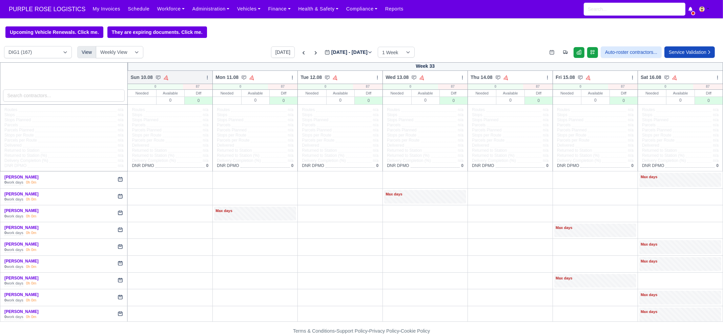
click at [207, 79] on icon at bounding box center [207, 77] width 5 height 5
click at [178, 103] on link "Bulk Status Change" at bounding box center [172, 102] width 76 height 12
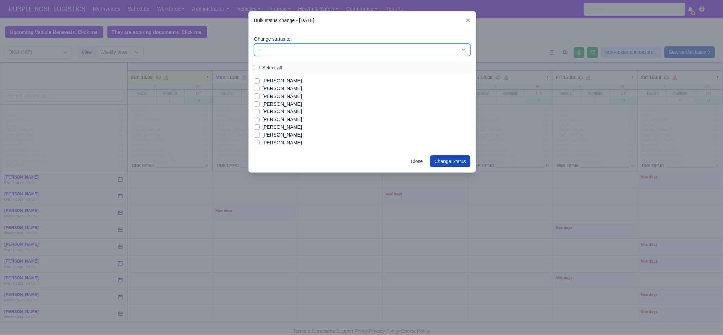
click at [311, 50] on select "-- Unasigned Available Day Off Stand By Other Depot" at bounding box center [362, 50] width 216 height 12
select select "Day Off"
click at [254, 44] on select "-- Unasigned Available Day Off Stand By Other Depot" at bounding box center [362, 50] width 216 height 12
click at [269, 69] on label "Select all" at bounding box center [272, 68] width 20 height 8
click at [259, 69] on input "Select all" at bounding box center [256, 66] width 5 height 5
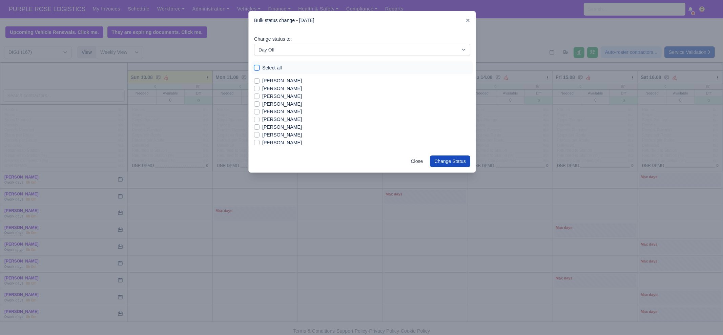
checkbox input "true"
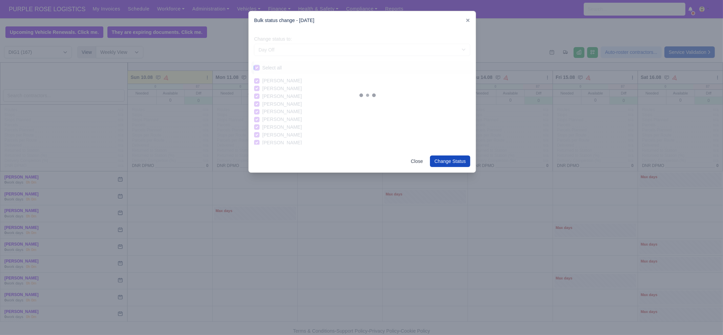
checkbox input "true"
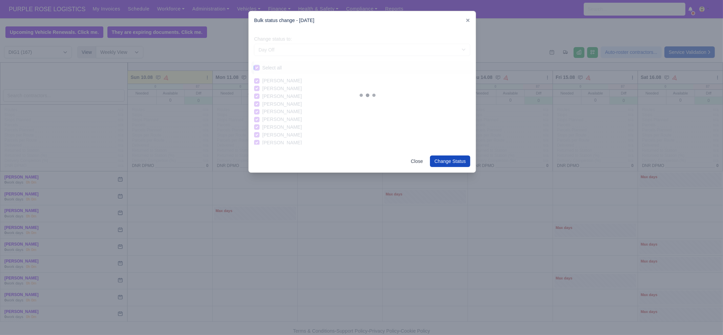
checkbox input "true"
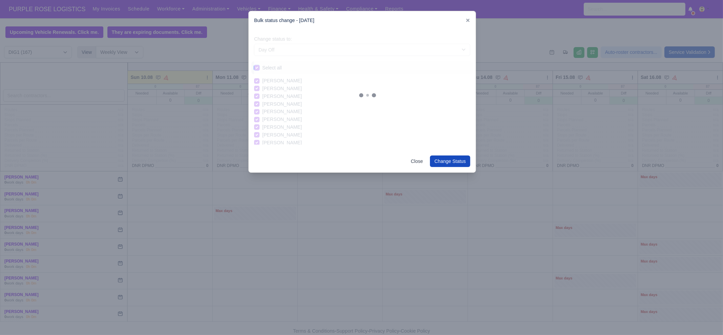
checkbox input "true"
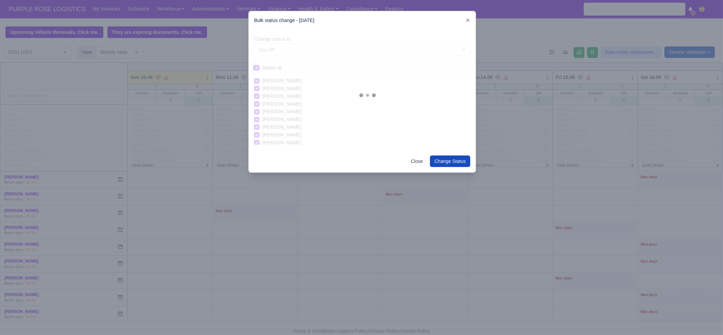
checkbox input "true"
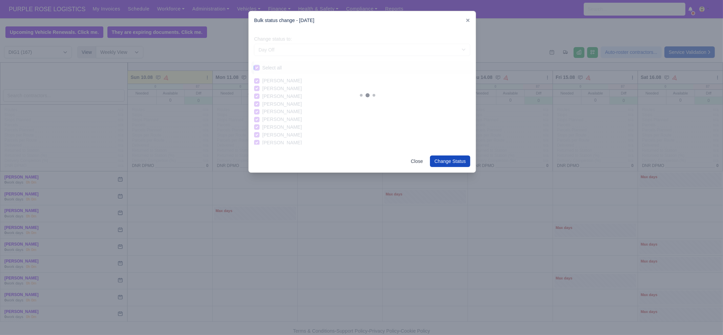
checkbox input "true"
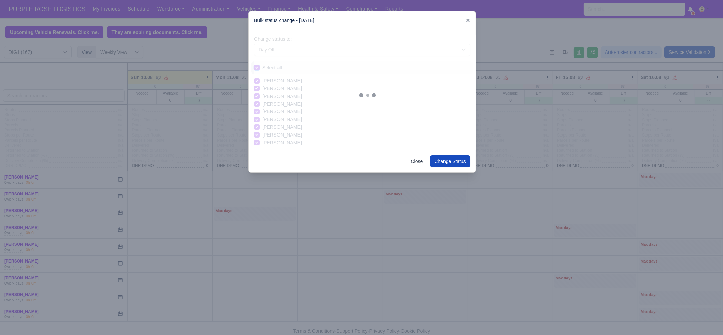
checkbox input "true"
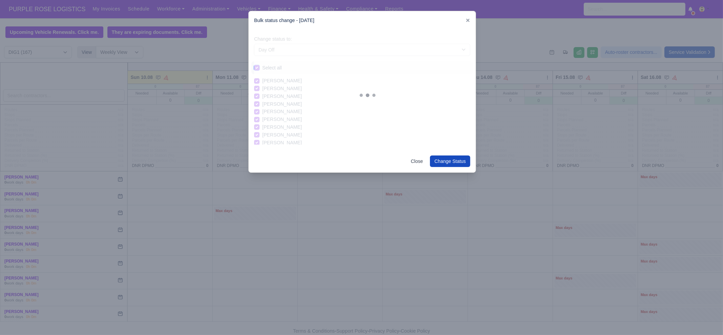
checkbox input "true"
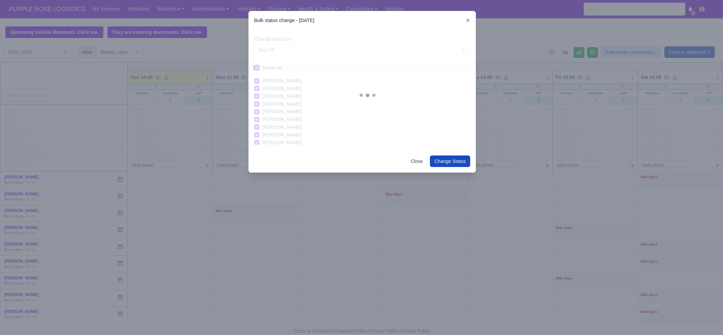
checkbox input "true"
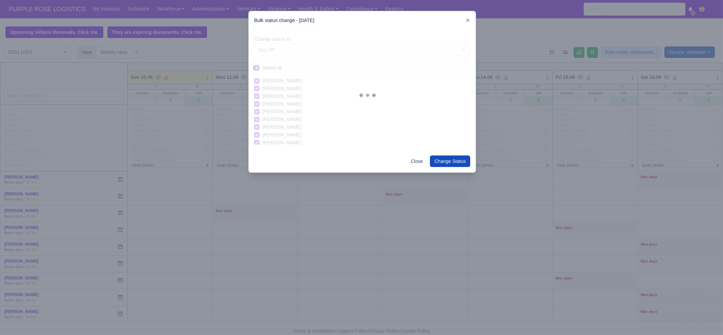
checkbox input "true"
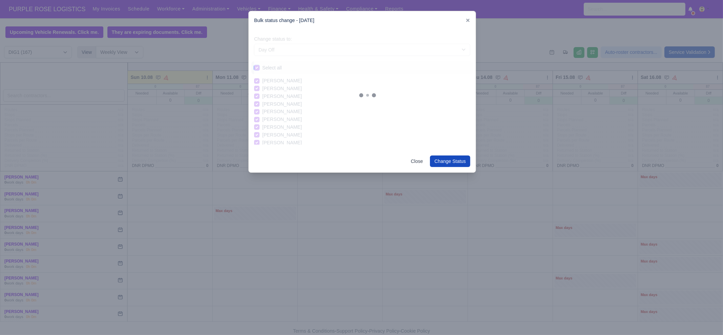
checkbox input "true"
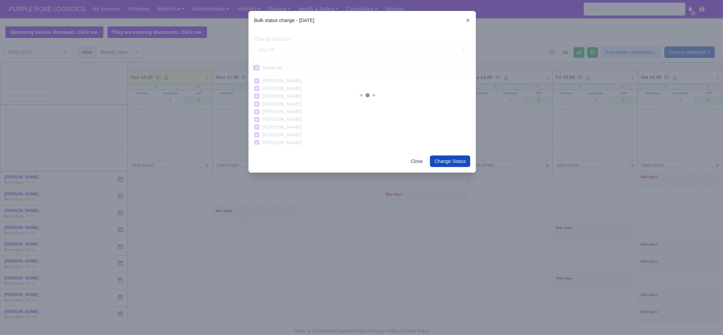
checkbox input "true"
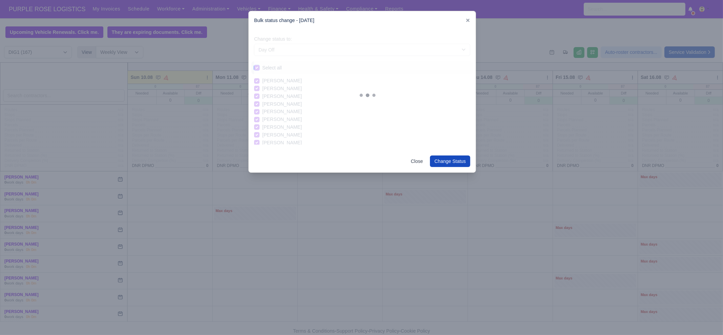
checkbox input "true"
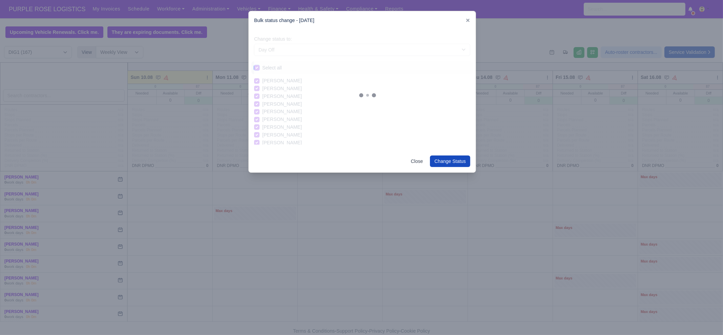
checkbox input "true"
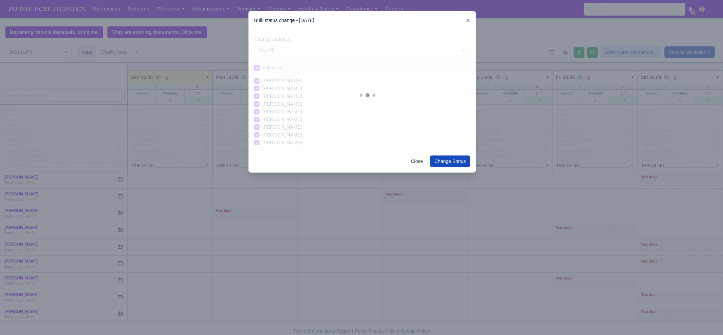
checkbox input "true"
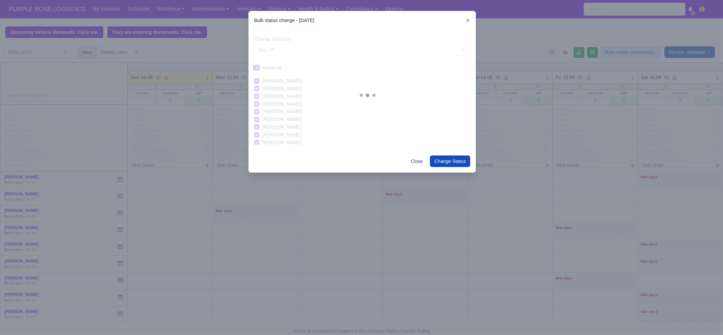
checkbox input "true"
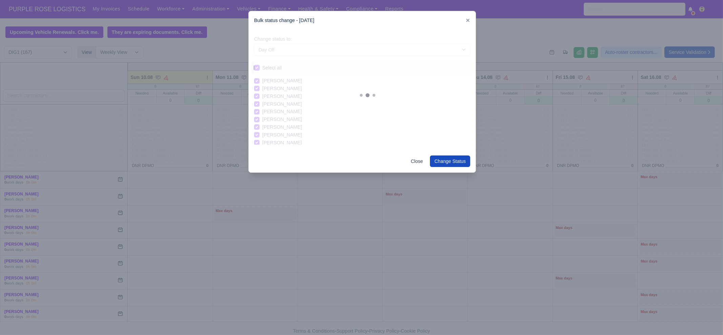
checkbox input "true"
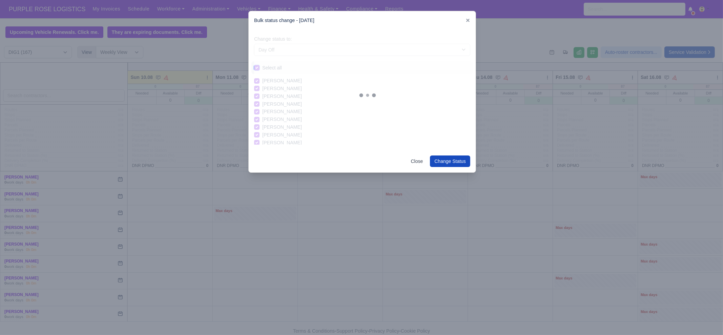
checkbox input "true"
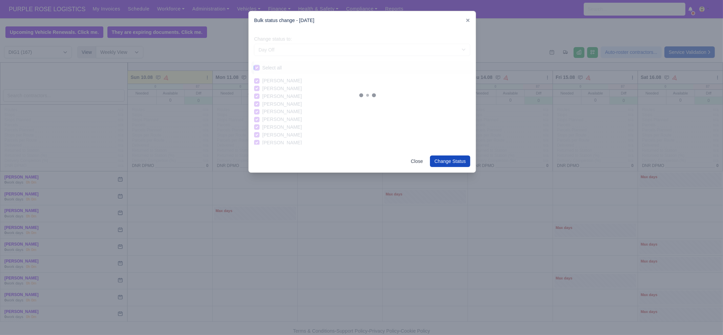
checkbox input "true"
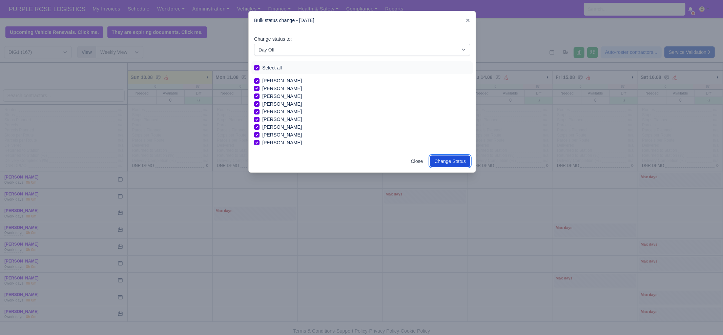
click at [448, 163] on button "Change Status" at bounding box center [450, 161] width 40 height 12
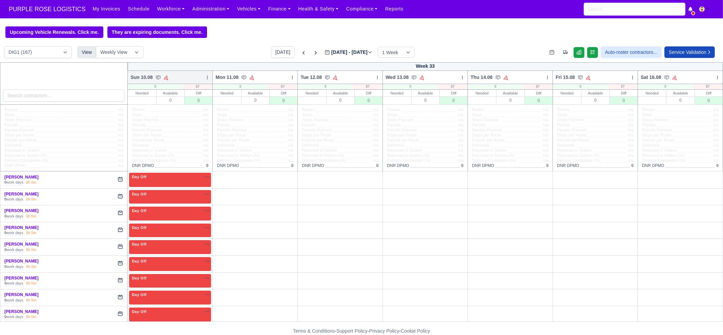
click at [205, 78] on icon at bounding box center [207, 77] width 5 height 5
click at [183, 103] on link "Bulk Status Change" at bounding box center [172, 102] width 76 height 12
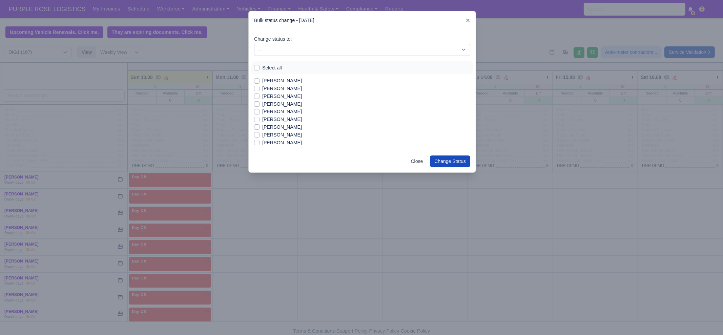
click at [287, 96] on label "[PERSON_NAME]" at bounding box center [282, 96] width 40 height 8
click at [259, 96] on input "[PERSON_NAME]" at bounding box center [256, 94] width 5 height 5
checkbox input "true"
click at [287, 127] on label "[PERSON_NAME]" at bounding box center [282, 127] width 40 height 8
click at [259, 127] on input "[PERSON_NAME]" at bounding box center [256, 125] width 5 height 5
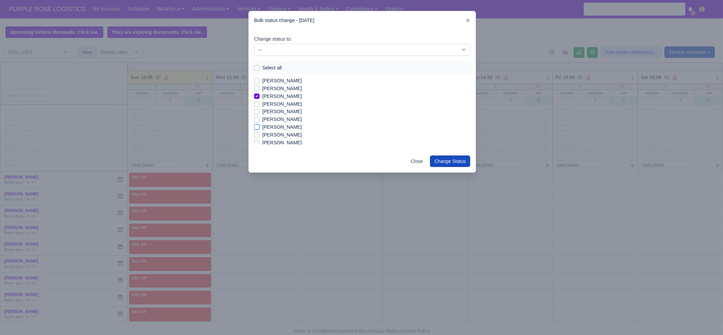
checkbox input "true"
click at [283, 135] on label "[PERSON_NAME]" at bounding box center [282, 135] width 40 height 8
click at [259, 135] on input "[PERSON_NAME]" at bounding box center [256, 133] width 5 height 5
checkbox input "true"
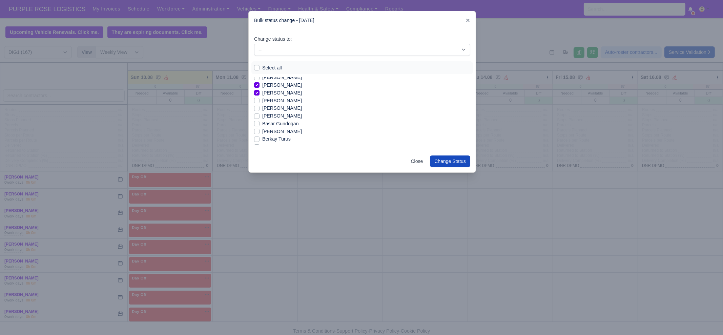
click at [284, 99] on label "[PERSON_NAME]" at bounding box center [282, 101] width 40 height 8
click at [259, 99] on input "[PERSON_NAME]" at bounding box center [256, 99] width 5 height 5
checkbox input "true"
drag, startPoint x: 284, startPoint y: 131, endPoint x: 286, endPoint y: 116, distance: 15.4
click at [284, 130] on label "[PERSON_NAME]" at bounding box center [282, 132] width 40 height 8
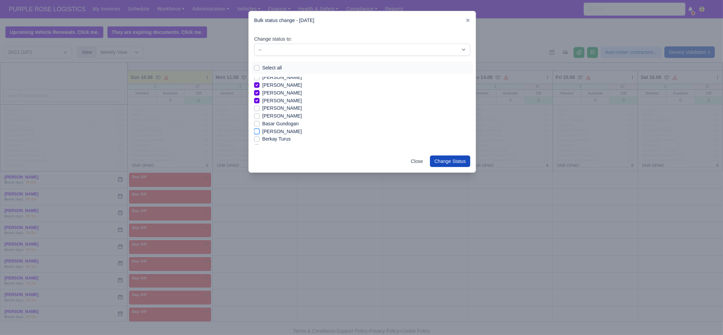
click at [259, 130] on input "[PERSON_NAME]" at bounding box center [256, 130] width 5 height 5
checkbox input "true"
click at [281, 112] on label "[PERSON_NAME]" at bounding box center [282, 112] width 40 height 8
click at [259, 112] on input "[PERSON_NAME]" at bounding box center [256, 110] width 5 height 5
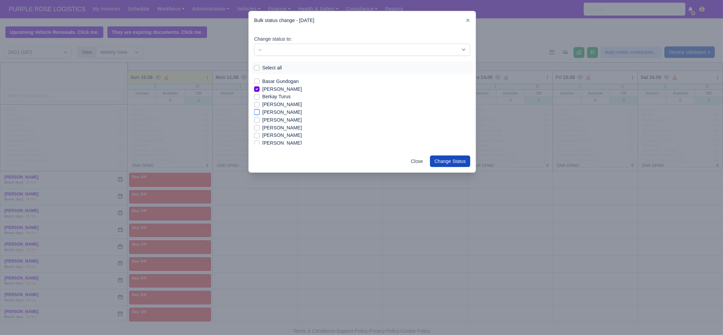
checkbox input "true"
click at [277, 116] on label "[PERSON_NAME]" at bounding box center [282, 116] width 40 height 8
click at [259, 116] on input "[PERSON_NAME]" at bounding box center [256, 114] width 5 height 5
checkbox input "true"
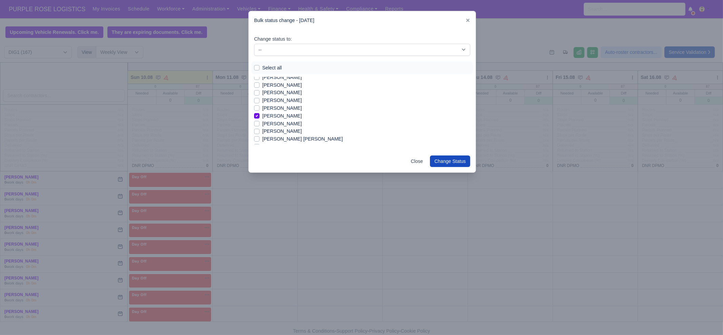
click at [278, 124] on label "[PERSON_NAME]" at bounding box center [282, 124] width 40 height 8
click at [259, 124] on input "[PERSON_NAME]" at bounding box center [256, 122] width 5 height 5
checkbox input "true"
click at [280, 132] on label "[PERSON_NAME]" at bounding box center [282, 131] width 40 height 8
click at [259, 132] on input "[PERSON_NAME]" at bounding box center [256, 129] width 5 height 5
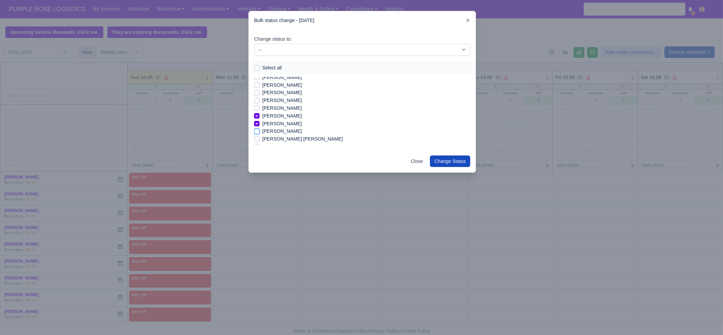
checkbox input "true"
click at [286, 104] on label "[PERSON_NAME]" at bounding box center [282, 105] width 40 height 8
click at [259, 104] on input "[PERSON_NAME]" at bounding box center [256, 103] width 5 height 5
checkbox input "true"
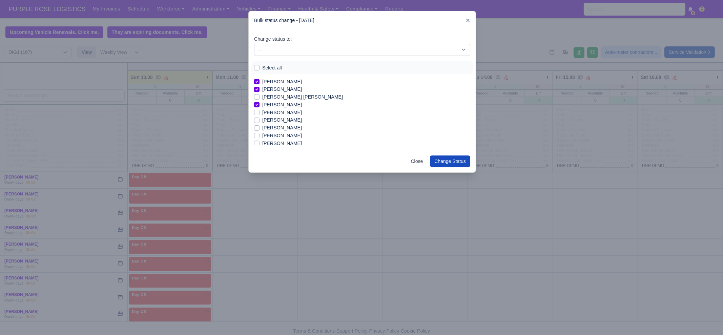
click at [282, 118] on label "[PERSON_NAME]" at bounding box center [282, 120] width 40 height 8
click at [259, 118] on input "[PERSON_NAME]" at bounding box center [256, 118] width 5 height 5
checkbox input "true"
click at [281, 127] on label "[PERSON_NAME]" at bounding box center [282, 128] width 40 height 8
click at [259, 127] on input "[PERSON_NAME]" at bounding box center [256, 126] width 5 height 5
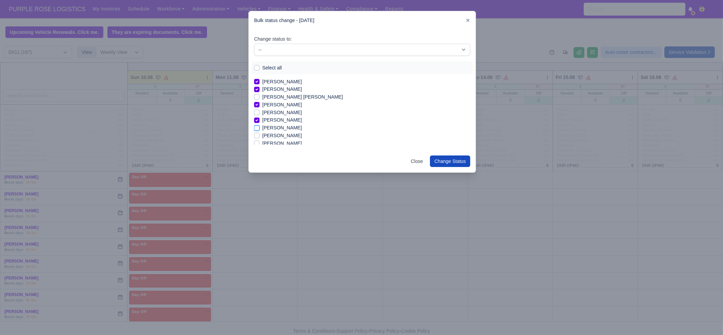
checkbox input "true"
click at [292, 118] on label "[PERSON_NAME]" at bounding box center [282, 116] width 40 height 8
click at [259, 118] on input "[PERSON_NAME]" at bounding box center [256, 114] width 5 height 5
checkbox input "true"
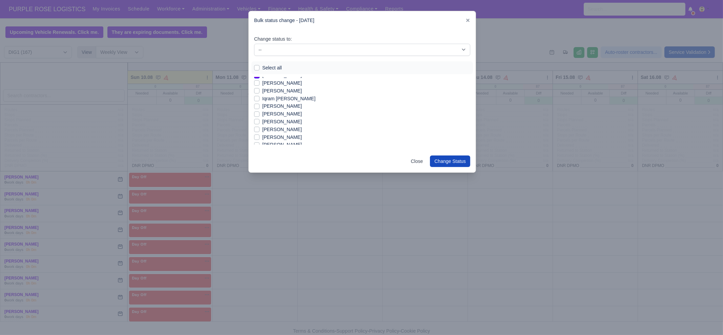
scroll to position [254, 0]
click at [279, 106] on label "[PERSON_NAME]" at bounding box center [282, 105] width 40 height 8
click at [259, 106] on input "[PERSON_NAME]" at bounding box center [256, 103] width 5 height 5
checkbox input "true"
click at [282, 121] on label "[PERSON_NAME]" at bounding box center [282, 120] width 40 height 8
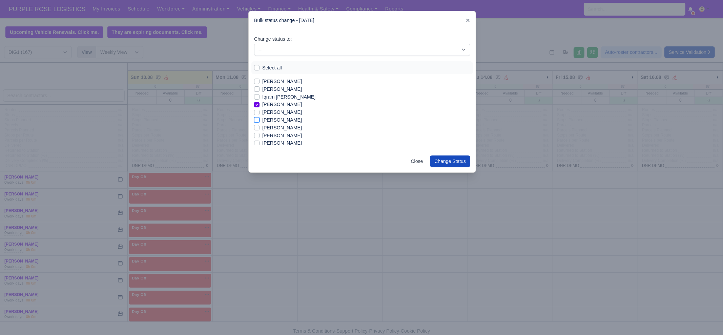
click at [259, 121] on input "[PERSON_NAME]" at bounding box center [256, 118] width 5 height 5
checkbox input "true"
click at [288, 101] on label "[PERSON_NAME]" at bounding box center [282, 101] width 40 height 8
click at [259, 101] on input "[PERSON_NAME]" at bounding box center [256, 99] width 5 height 5
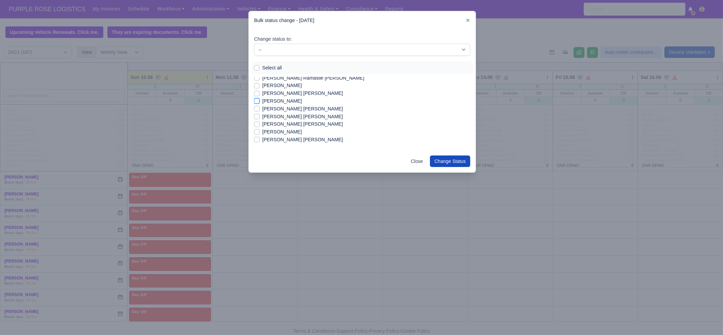
checkbox input "true"
click at [288, 122] on label "[PERSON_NAME] [PERSON_NAME]" at bounding box center [302, 124] width 81 height 8
click at [259, 122] on input "[PERSON_NAME] [PERSON_NAME]" at bounding box center [256, 122] width 5 height 5
checkbox input "true"
click at [288, 138] on label "[PERSON_NAME] [PERSON_NAME]" at bounding box center [302, 140] width 81 height 8
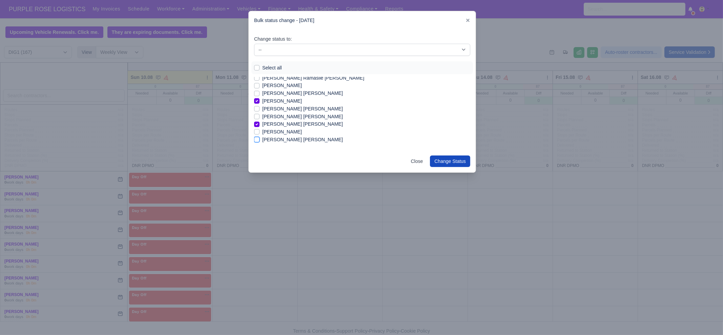
click at [259, 138] on input "[PERSON_NAME] [PERSON_NAME]" at bounding box center [256, 138] width 5 height 5
checkbox input "true"
click at [297, 105] on label "[PERSON_NAME]" at bounding box center [282, 105] width 40 height 8
click at [259, 105] on input "[PERSON_NAME]" at bounding box center [256, 103] width 5 height 5
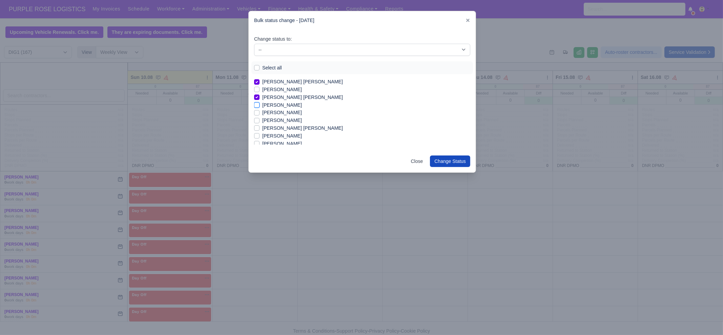
checkbox input "true"
click at [302, 112] on label "[PERSON_NAME]" at bounding box center [282, 113] width 40 height 8
click at [259, 112] on input "[PERSON_NAME]" at bounding box center [256, 111] width 5 height 5
checkbox input "true"
click at [296, 134] on label "[PERSON_NAME]" at bounding box center [282, 136] width 40 height 8
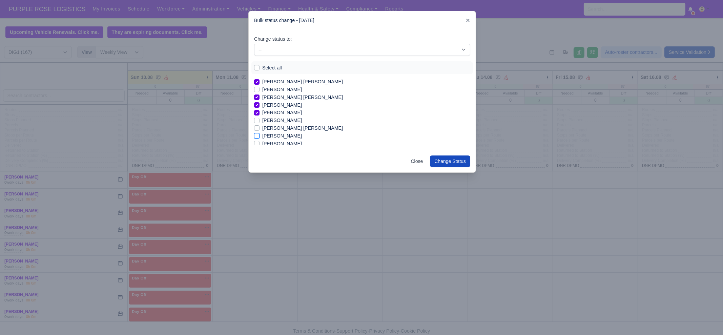
click at [259, 134] on input "[PERSON_NAME]" at bounding box center [256, 134] width 5 height 5
checkbox input "true"
click at [279, 133] on label "[PERSON_NAME]" at bounding box center [282, 132] width 40 height 8
click at [259, 133] on input "[PERSON_NAME]" at bounding box center [256, 130] width 5 height 5
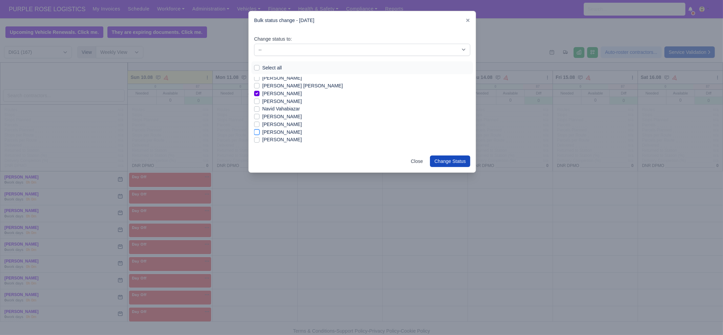
checkbox input "true"
click at [283, 105] on label "[PERSON_NAME]" at bounding box center [282, 105] width 40 height 8
click at [259, 105] on input "[PERSON_NAME]" at bounding box center [256, 103] width 5 height 5
checkbox input "true"
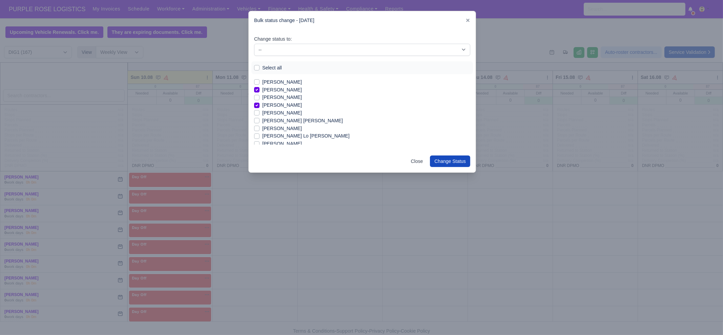
click at [280, 113] on label "[PERSON_NAME]" at bounding box center [282, 113] width 40 height 8
click at [259, 113] on input "[PERSON_NAME]" at bounding box center [256, 111] width 5 height 5
checkbox input "true"
click at [275, 123] on label "[PERSON_NAME]" at bounding box center [282, 125] width 40 height 8
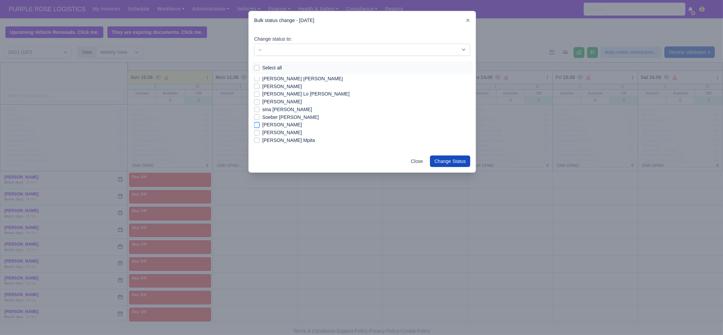
click at [259, 123] on input "[PERSON_NAME]" at bounding box center [256, 123] width 5 height 5
checkbox input "true"
click at [276, 130] on label "[PERSON_NAME]" at bounding box center [282, 133] width 40 height 8
click at [259, 130] on input "[PERSON_NAME]" at bounding box center [256, 131] width 5 height 5
checkbox input "true"
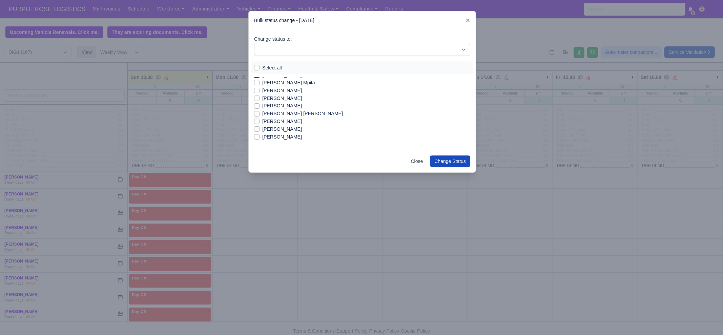
scroll to position [609, 0]
click at [281, 120] on label "[PERSON_NAME]" at bounding box center [282, 120] width 40 height 8
click at [259, 120] on input "[PERSON_NAME]" at bounding box center [256, 118] width 5 height 5
checkbox input "true"
click at [279, 135] on label "[PERSON_NAME]" at bounding box center [282, 136] width 40 height 8
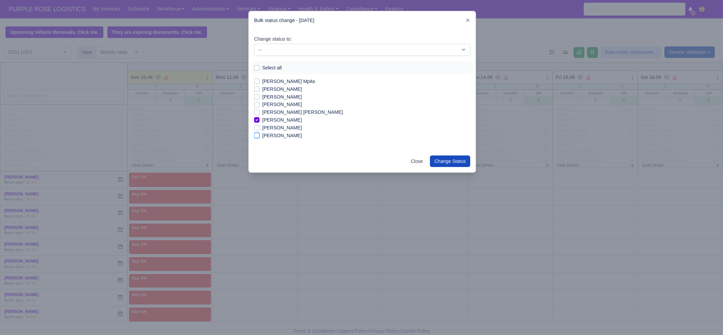
click at [259, 135] on input "[PERSON_NAME]" at bounding box center [256, 134] width 5 height 5
checkbox input "true"
click at [305, 53] on select "-- Unasigned Available Day Off Stand By Other Depot" at bounding box center [362, 50] width 216 height 12
select select "Available"
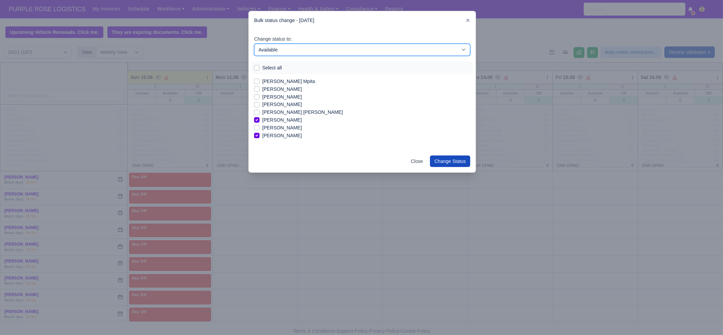
click at [254, 44] on select "-- Unasigned Available Day Off Stand By Other Depot" at bounding box center [362, 50] width 216 height 12
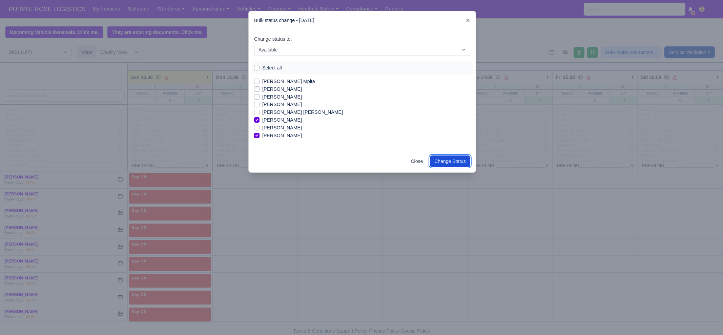
click at [449, 162] on button "Change Status" at bounding box center [450, 161] width 40 height 12
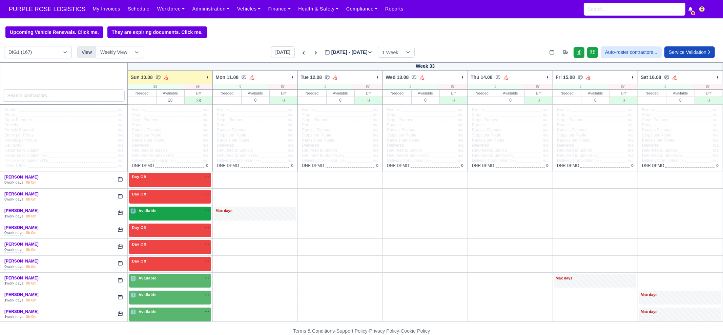
click at [167, 213] on div "6 Available na" at bounding box center [169, 211] width 79 height 6
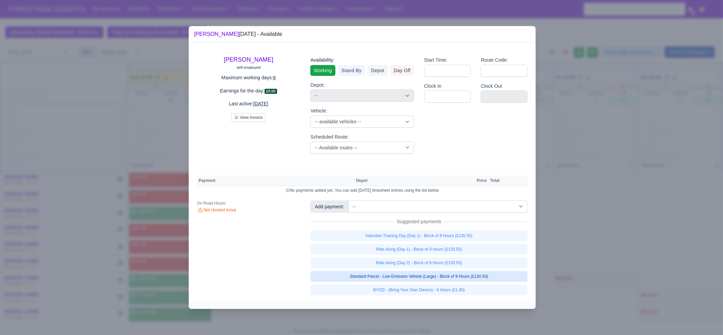
click at [455, 273] on link "Standard Parcel - Low Emission Vehicle (Large) - Block of 9 Hours (£130.50)" at bounding box center [418, 276] width 217 height 11
select select "1"
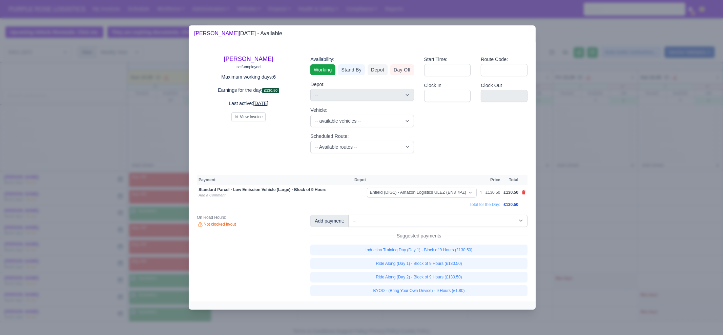
click at [458, 296] on div "[PERSON_NAME] self-employed Maximum working days: 6 Earnings for the day: £130.…" at bounding box center [362, 171] width 347 height 259
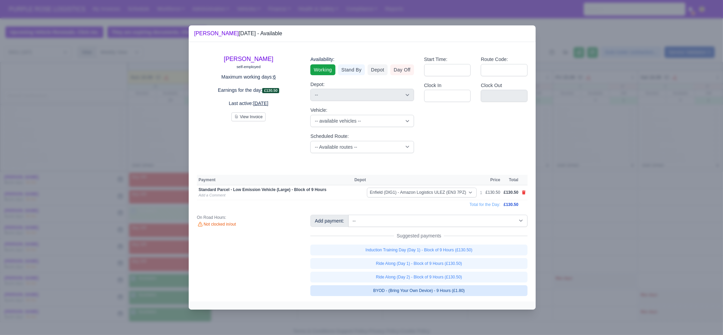
click at [456, 294] on link "BYOD - (Bring Your Own Device) - 9 Hours (£1.80)" at bounding box center [418, 290] width 217 height 11
select select "1"
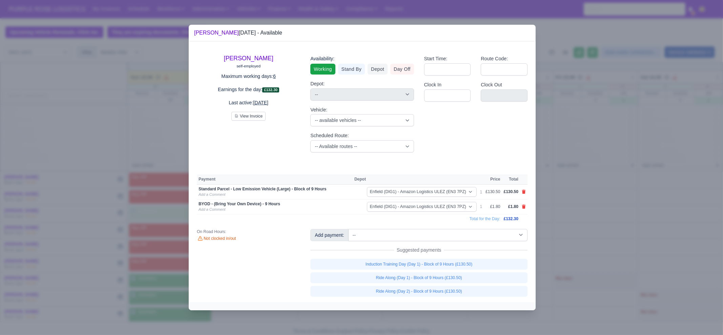
click at [579, 240] on div at bounding box center [361, 167] width 723 height 335
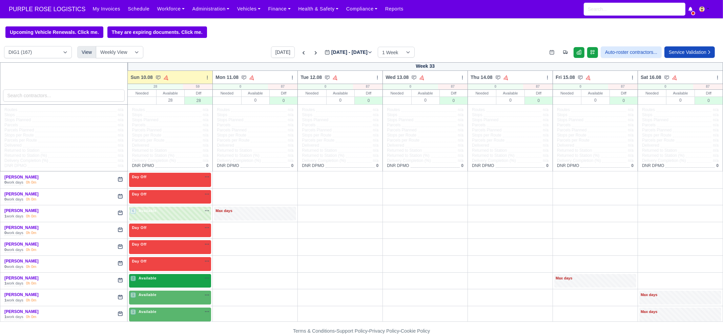
click at [161, 278] on div "2 Available na" at bounding box center [169, 278] width 79 height 6
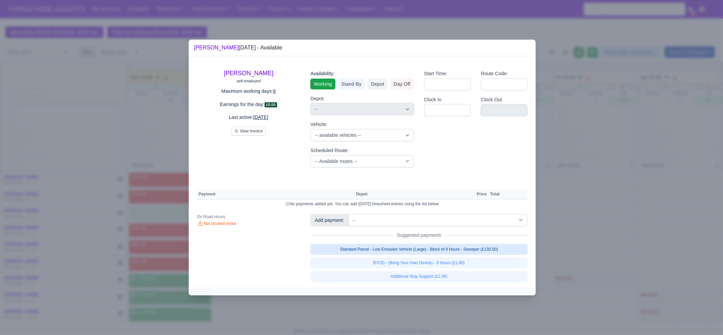
click at [467, 247] on link "Standard Parcel - Low Emission Vehicle (Large) - Block of 9 Hours - Sweeper (£1…" at bounding box center [418, 249] width 217 height 11
select select "1"
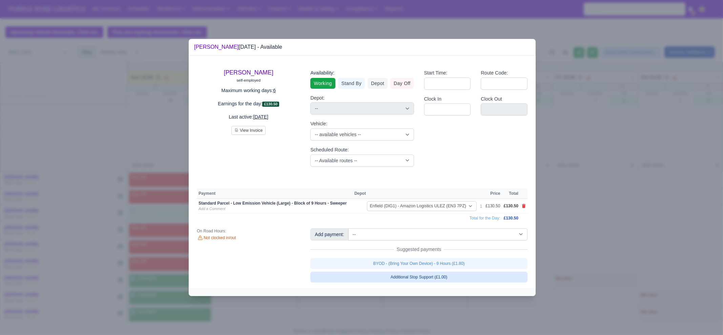
click at [464, 266] on div "BYOD - (Bring Your Own Device) - 9 Hours (£1.80) Additional Stop Support (£1.00)" at bounding box center [418, 270] width 217 height 24
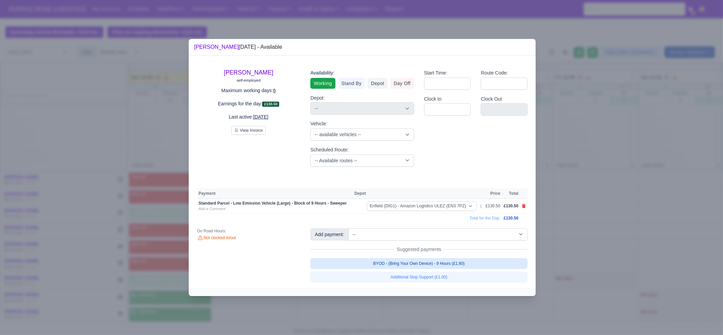
click at [475, 261] on link "BYOD - (Bring Your Own Device) - 9 Hours (£1.80)" at bounding box center [418, 263] width 217 height 11
select select "1"
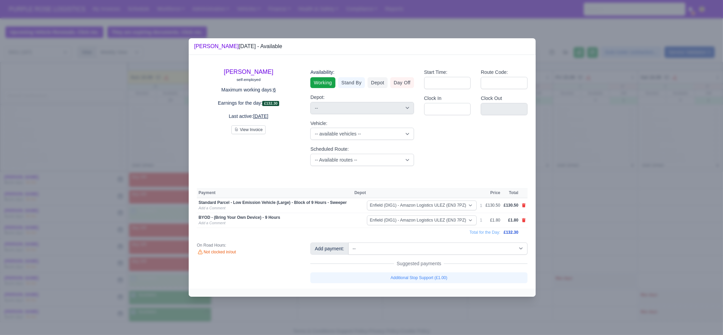
click at [583, 246] on div at bounding box center [361, 167] width 723 height 335
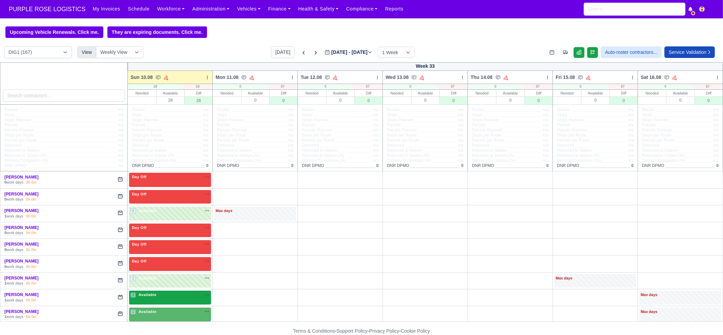
click at [157, 297] on div "1 Available na" at bounding box center [169, 295] width 79 height 6
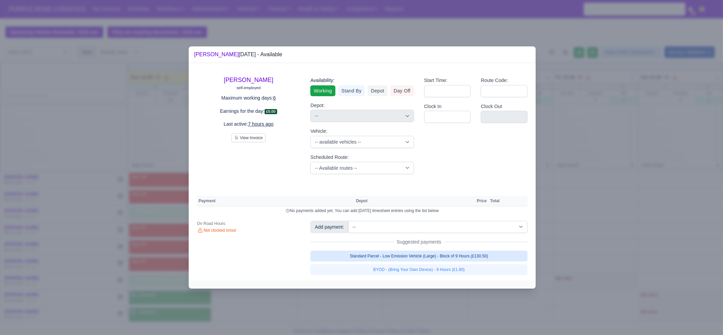
click at [483, 258] on link "Standard Parcel - Low Emission Vehicle (Large) - Block of 9 Hours (£130.50)" at bounding box center [418, 256] width 217 height 11
select select "1"
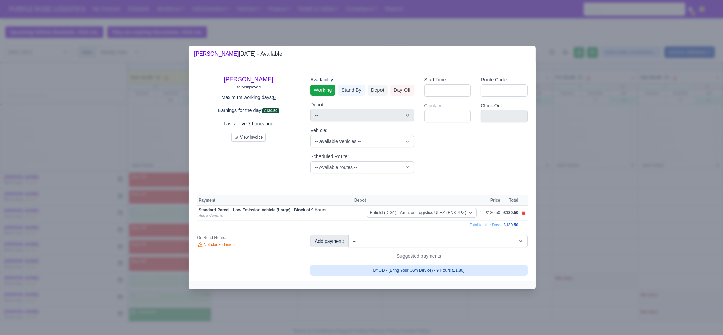
click at [468, 271] on link "BYOD - (Bring Your Own Device) - 9 Hours (£1.80)" at bounding box center [418, 270] width 217 height 11
select select "1"
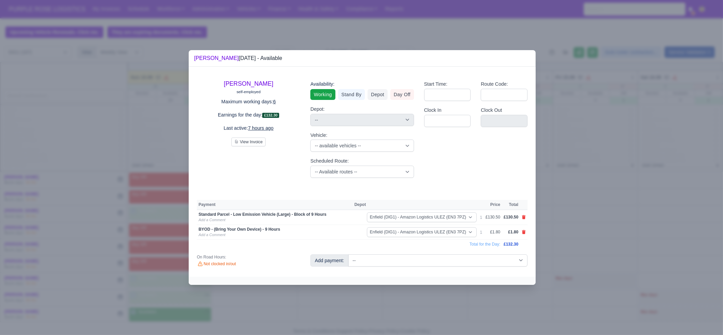
click at [447, 310] on div at bounding box center [361, 167] width 723 height 335
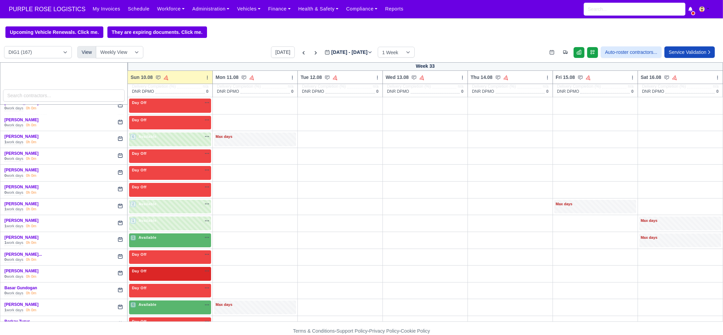
scroll to position [84, 0]
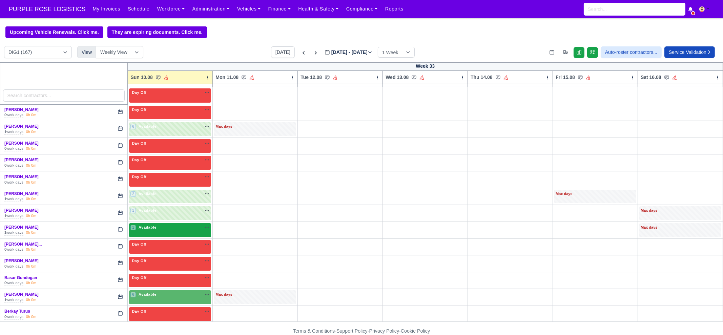
click at [161, 227] on div "1 Available na" at bounding box center [169, 228] width 79 height 6
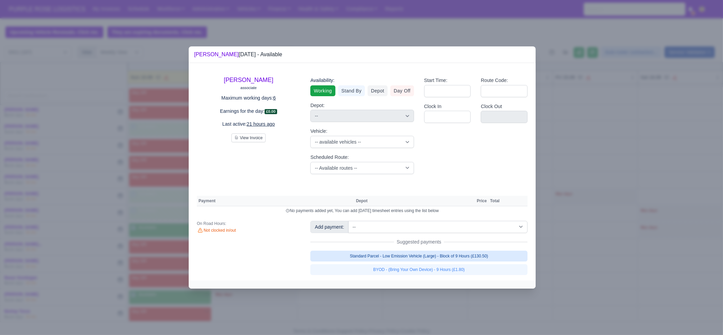
click at [450, 256] on link "Standard Parcel - Low Emission Vehicle (Large) - Block of 9 Hours (£130.50)" at bounding box center [418, 256] width 217 height 11
select select "1"
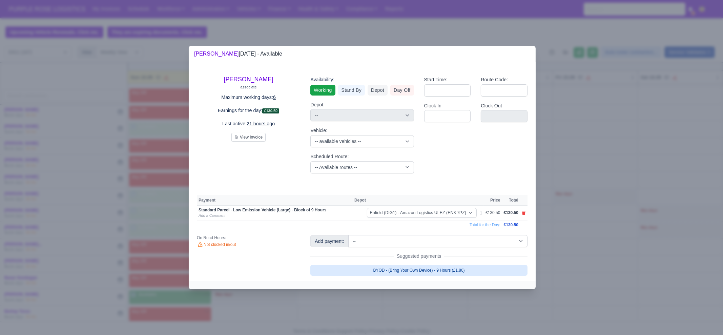
click at [445, 267] on link "BYOD - (Bring Your Own Device) - 9 Hours (£1.80)" at bounding box center [418, 270] width 217 height 11
select select "1"
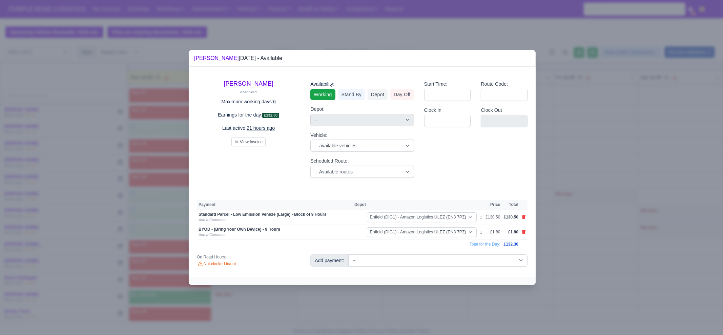
click at [451, 302] on div at bounding box center [361, 167] width 723 height 335
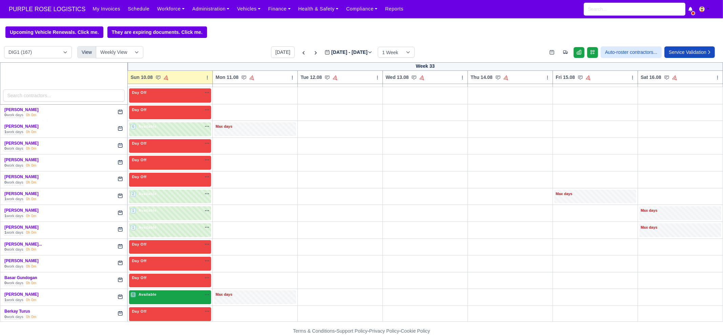
click at [166, 298] on div "6 Available" at bounding box center [170, 297] width 82 height 14
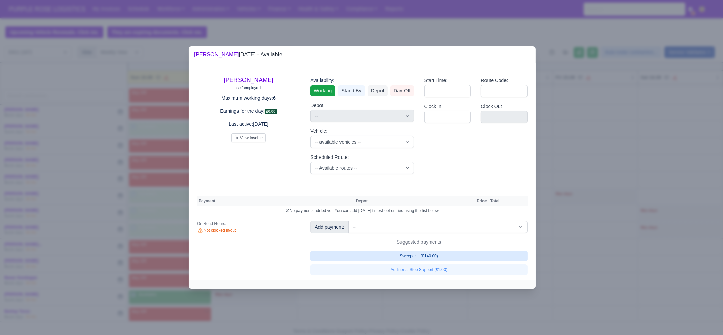
click at [437, 256] on link "Sweeper + (£140.00)" at bounding box center [418, 256] width 217 height 11
select select "1"
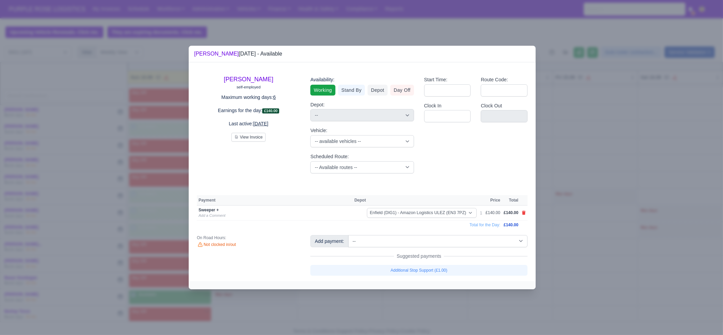
click at [403, 296] on div at bounding box center [361, 167] width 723 height 335
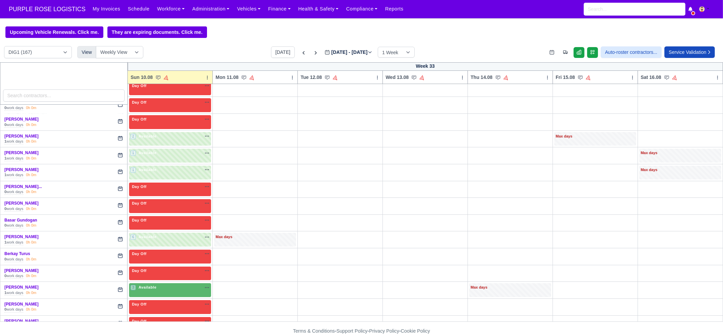
scroll to position [169, 0]
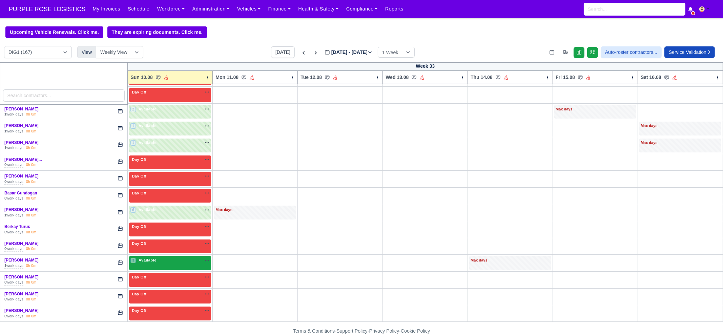
click at [186, 263] on div "3 Available na" at bounding box center [169, 260] width 79 height 7
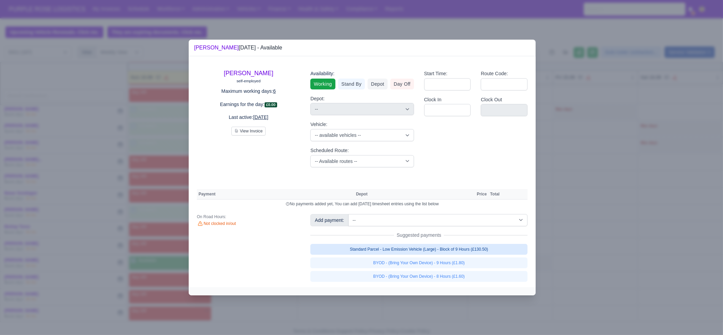
click at [459, 251] on link "Standard Parcel - Low Emission Vehicle (Large) - Block of 9 Hours (£130.50)" at bounding box center [418, 249] width 217 height 11
select select "1"
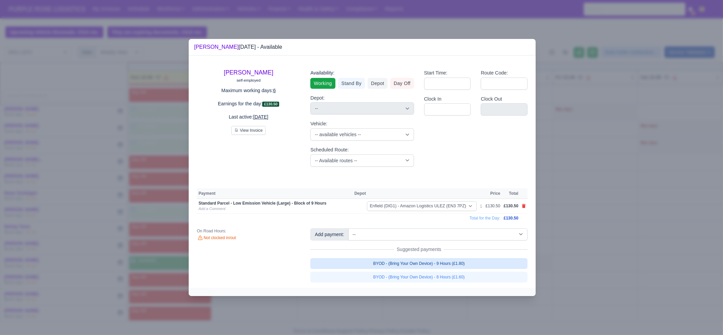
click at [463, 265] on link "BYOD - (Bring Your Own Device) - 9 Hours (£1.80)" at bounding box center [418, 263] width 217 height 11
select select "1"
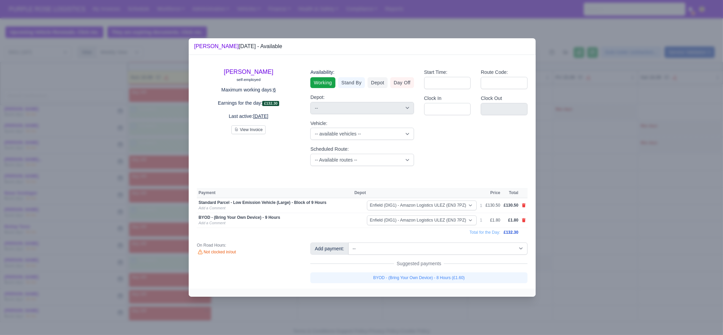
click at [441, 314] on div at bounding box center [361, 167] width 723 height 335
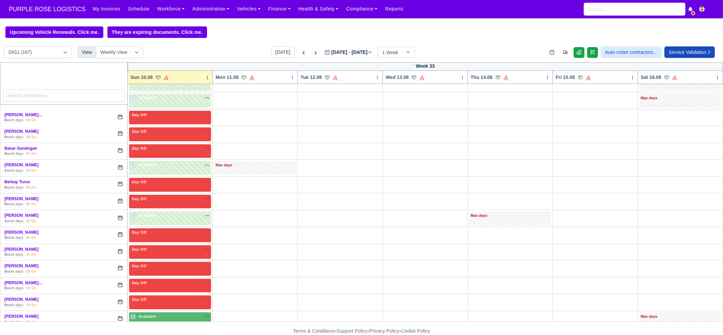
scroll to position [254, 0]
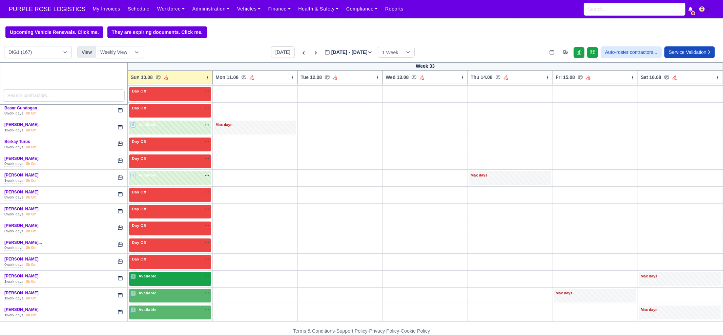
click at [169, 278] on div "1 Available na" at bounding box center [169, 276] width 79 height 7
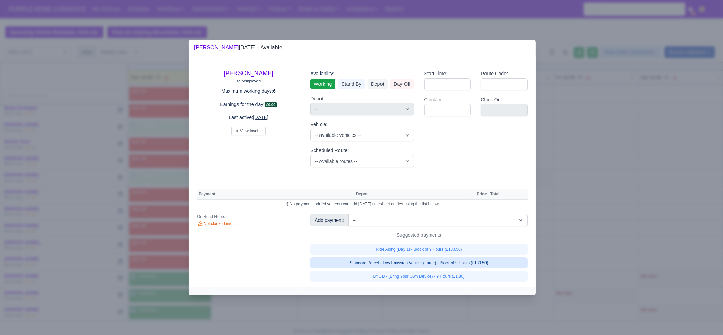
click at [439, 260] on link "Standard Parcel - Low Emission Vehicle (Large) - Block of 9 Hours (£130.50)" at bounding box center [418, 262] width 217 height 11
select select "1"
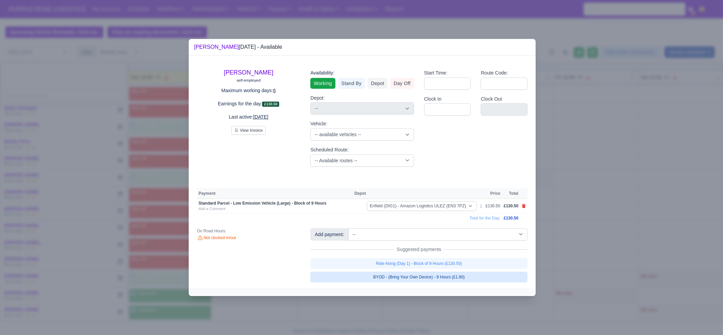
click at [431, 280] on link "BYOD - (Bring Your Own Device) - 9 Hours (£1.80)" at bounding box center [418, 277] width 217 height 11
select select "1"
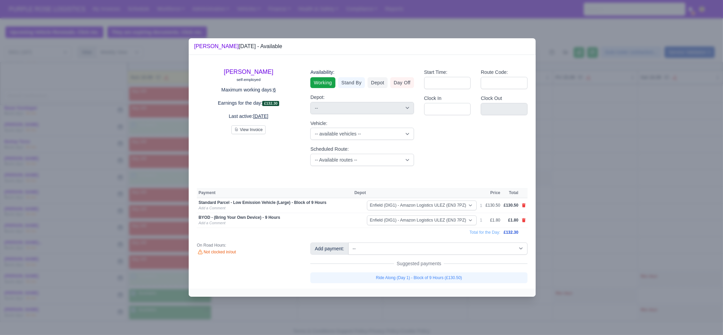
click at [420, 305] on div at bounding box center [361, 167] width 723 height 335
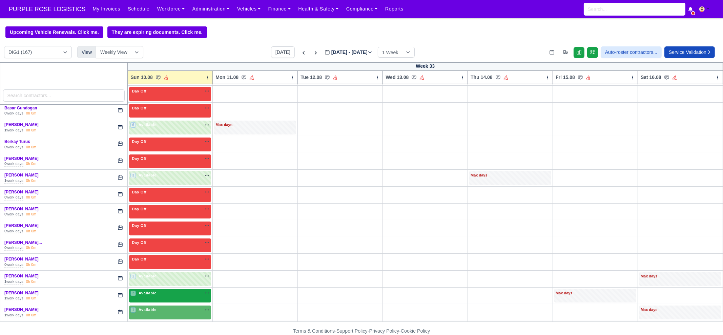
click at [175, 294] on div "2 Available na" at bounding box center [169, 293] width 79 height 6
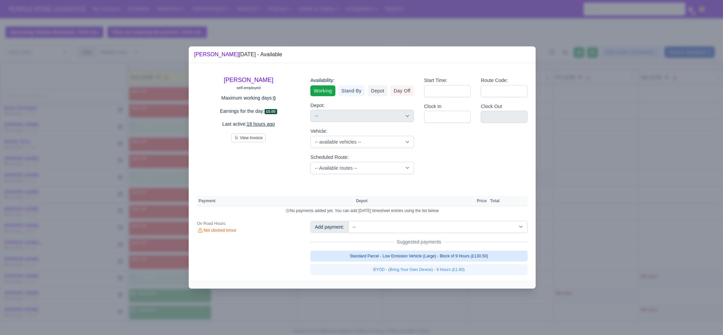
click at [437, 256] on link "Standard Parcel - Low Emission Vehicle (Large) - Block of 9 Hours (£130.50)" at bounding box center [418, 256] width 217 height 11
select select "1"
click at [437, 261] on link "Standard Parcel - Low Emission Vehicle (Large) - Block of 9 Hours (£130.50)" at bounding box center [418, 256] width 217 height 11
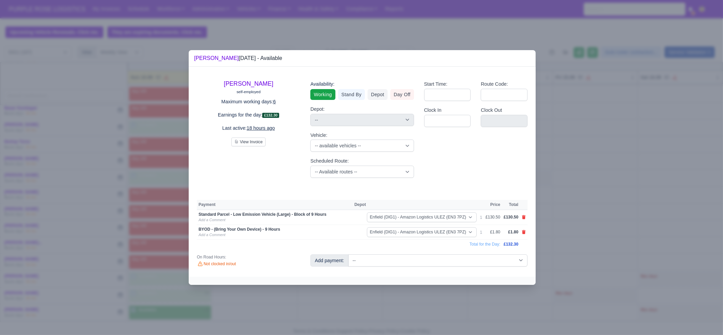
click at [409, 298] on div at bounding box center [361, 167] width 723 height 335
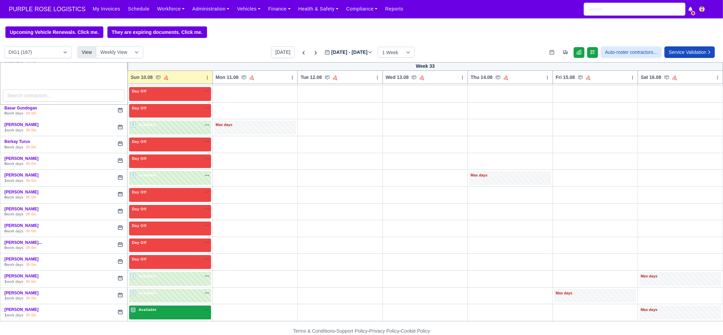
click at [151, 312] on div "1 Available na" at bounding box center [169, 310] width 79 height 7
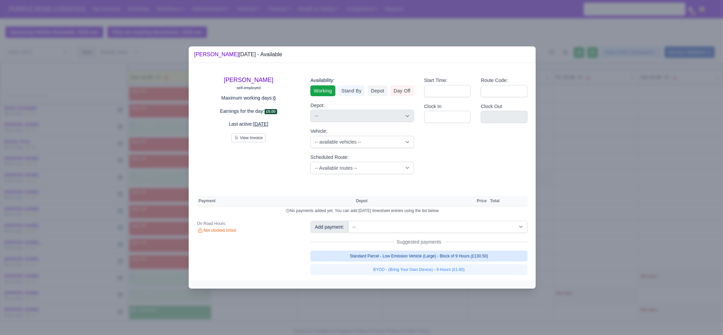
click at [391, 259] on link "Standard Parcel - Low Emission Vehicle (Large) - Block of 9 Hours (£130.50)" at bounding box center [418, 256] width 217 height 11
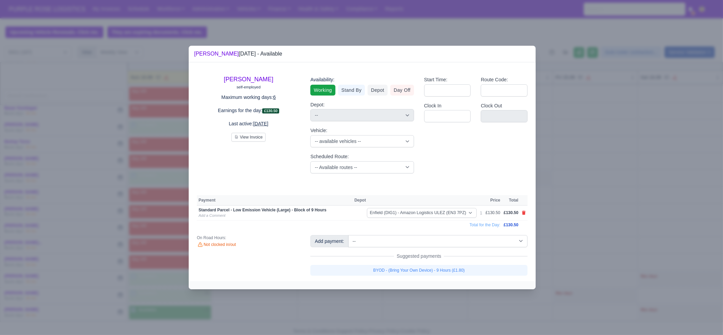
click at [391, 262] on div "Add payment: -- Additional Hour Support (£14.50) Additional Stop Support (£1.00…" at bounding box center [418, 255] width 227 height 41
click at [389, 271] on link "BYOD - (Bring Your Own Device) - 9 Hours (£1.80)" at bounding box center [418, 270] width 217 height 11
click at [374, 297] on div at bounding box center [361, 167] width 723 height 335
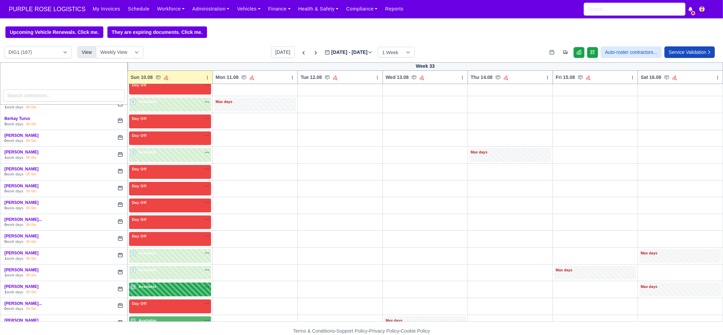
scroll to position [338, 0]
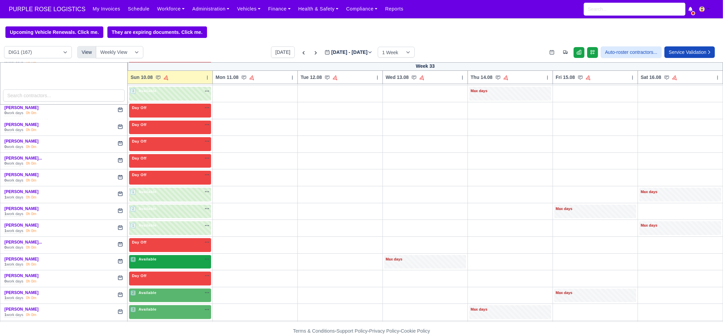
click at [160, 257] on div "4 Available na" at bounding box center [169, 259] width 79 height 6
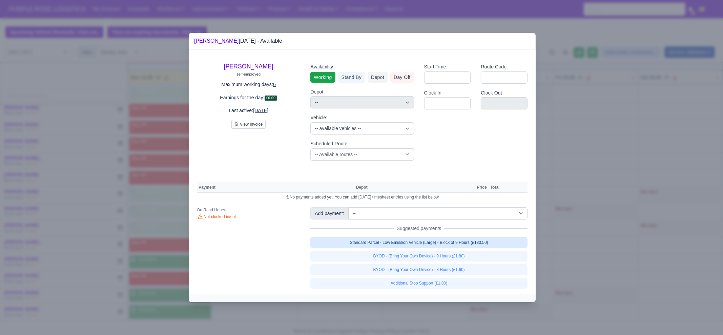
click at [418, 240] on link "Standard Parcel - Low Emission Vehicle (Large) - Block of 9 Hours (£130.50)" at bounding box center [418, 242] width 217 height 11
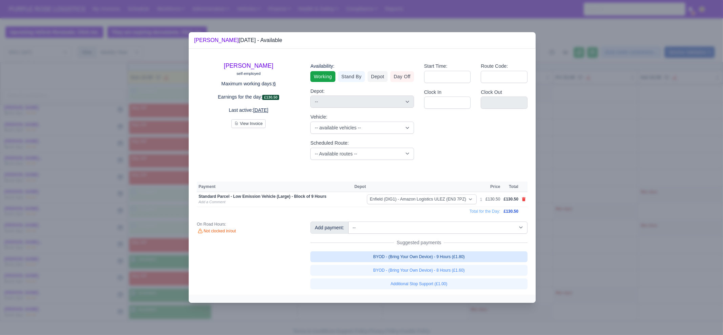
click at [427, 258] on link "BYOD - (Bring Your Own Device) - 9 Hours (£1.80)" at bounding box center [418, 256] width 217 height 11
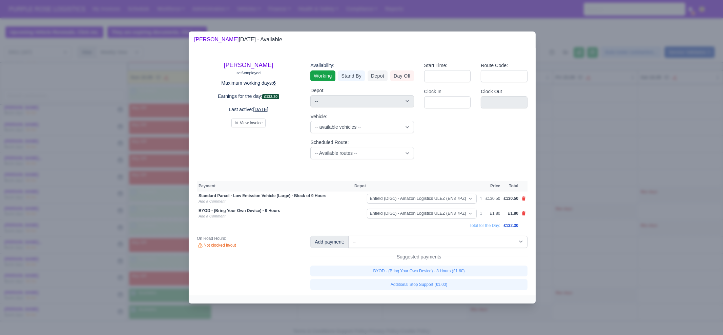
click at [588, 259] on div at bounding box center [361, 167] width 723 height 335
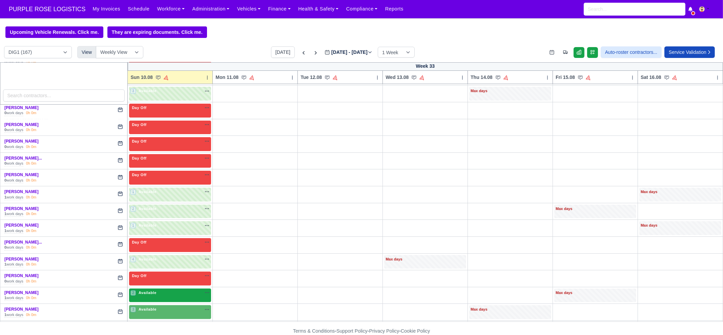
click at [182, 296] on div "2 Available" at bounding box center [170, 296] width 82 height 14
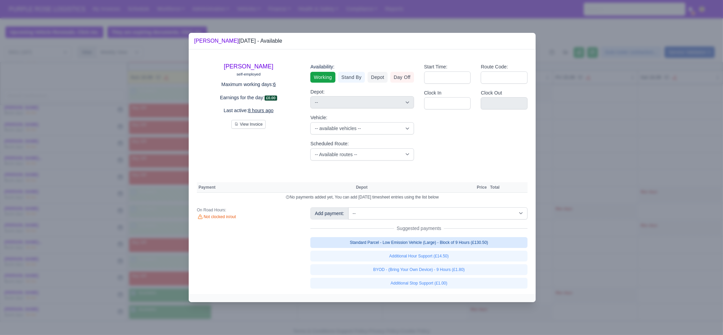
click at [475, 241] on link "Standard Parcel - Low Emission Vehicle (Large) - Block of 9 Hours (£130.50)" at bounding box center [418, 242] width 217 height 11
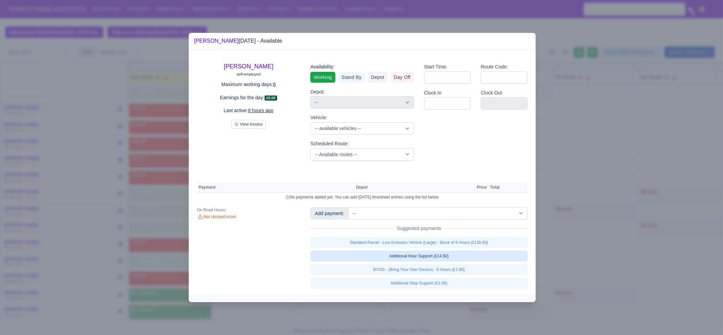
click at [466, 261] on link "Additional Hour Support (£14.50)" at bounding box center [418, 256] width 217 height 11
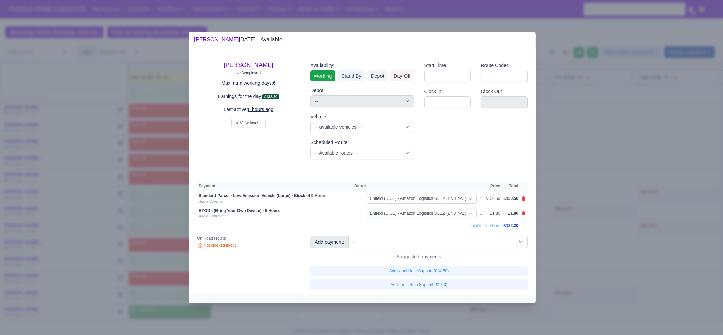
click at [580, 267] on div at bounding box center [361, 167] width 723 height 335
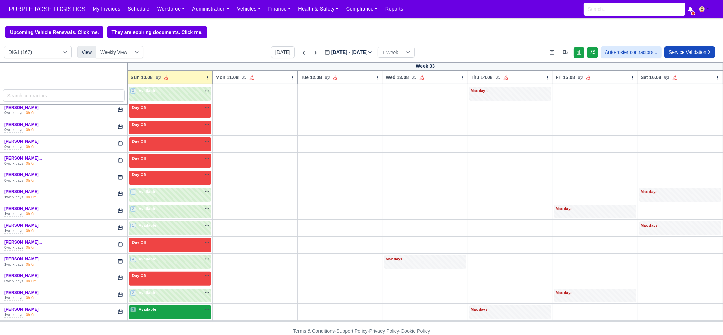
click at [146, 307] on span "Available" at bounding box center [147, 309] width 21 height 5
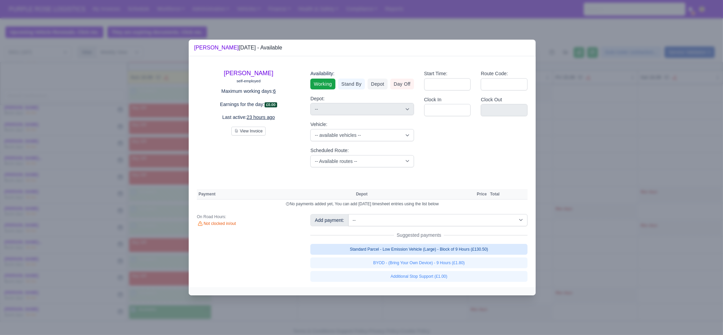
click at [444, 248] on link "Standard Parcel - Low Emission Vehicle (Large) - Block of 9 Hours (£130.50)" at bounding box center [418, 249] width 217 height 11
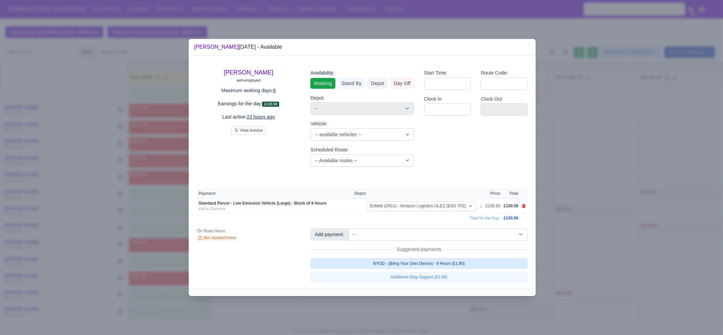
click at [459, 264] on link "BYOD - (Bring Your Own Device) - 9 Hours (£1.80)" at bounding box center [418, 263] width 217 height 11
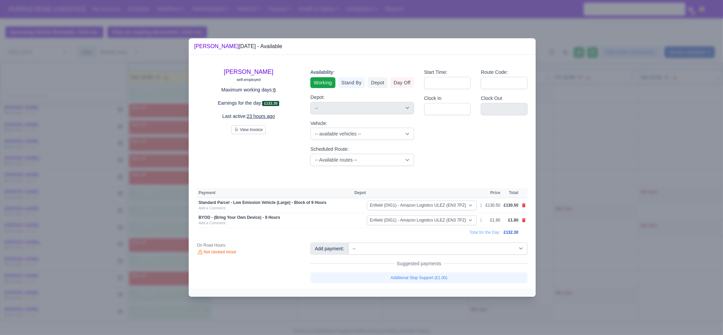
click at [564, 228] on div at bounding box center [361, 167] width 723 height 335
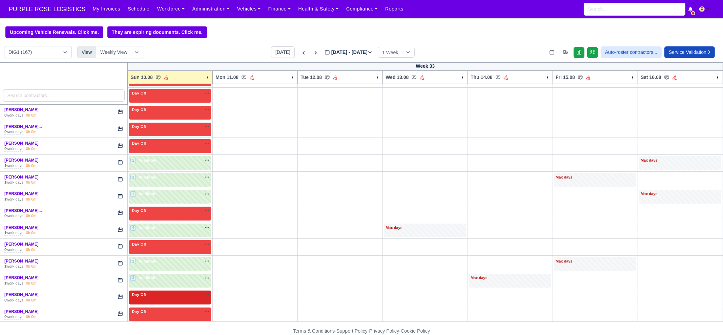
scroll to position [423, 0]
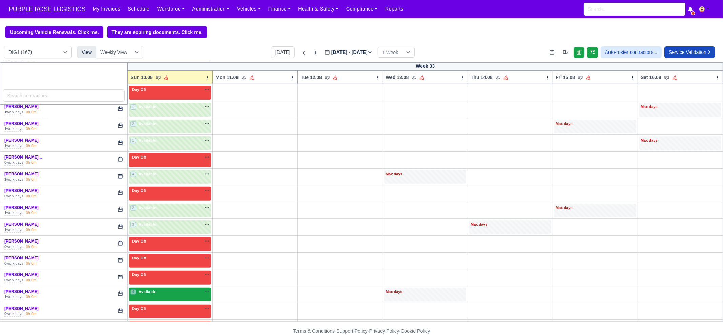
click at [147, 290] on span "Available" at bounding box center [147, 291] width 21 height 5
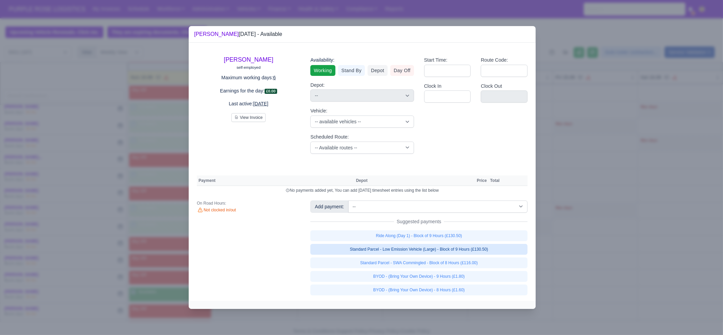
click at [486, 247] on link "Standard Parcel - Low Emission Vehicle (Large) - Block of 9 Hours (£130.50)" at bounding box center [418, 249] width 217 height 11
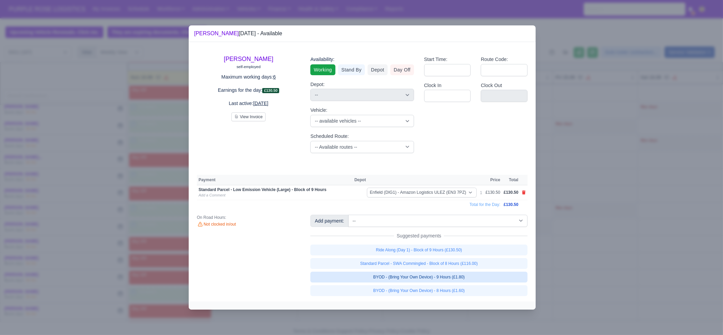
click at [479, 277] on link "BYOD - (Bring Your Own Device) - 9 Hours (£1.80)" at bounding box center [418, 277] width 217 height 11
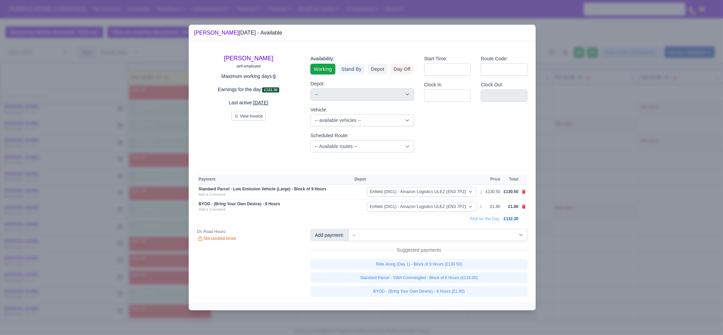
click at [589, 276] on div at bounding box center [361, 167] width 723 height 335
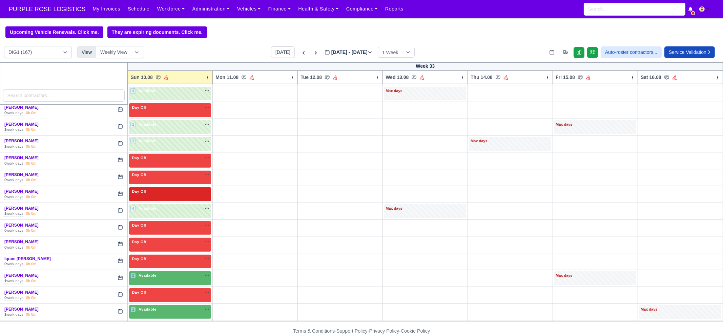
scroll to position [508, 0]
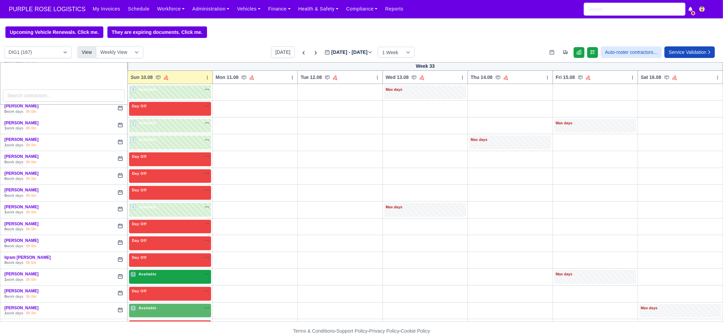
click at [177, 275] on div "2 Available" at bounding box center [170, 277] width 82 height 14
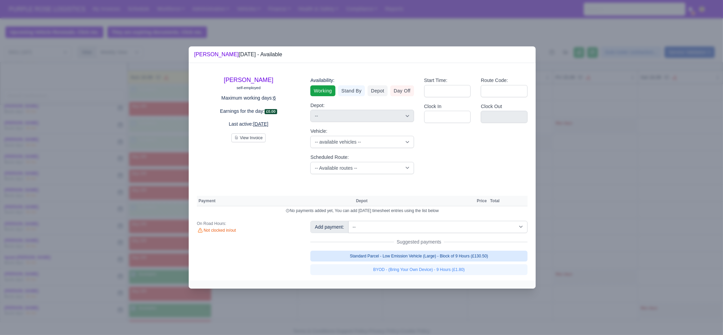
click at [422, 253] on link "Standard Parcel - Low Emission Vehicle (Large) - Block of 9 Hours (£130.50)" at bounding box center [418, 256] width 217 height 11
click at [429, 261] on link "Standard Parcel - Low Emission Vehicle (Large) - Block of 9 Hours (£130.50)" at bounding box center [418, 256] width 217 height 11
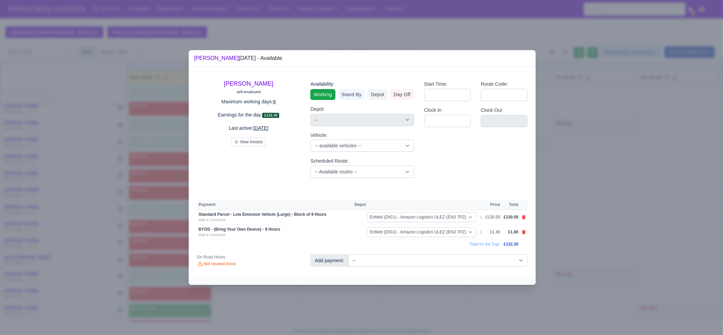
click at [425, 298] on div at bounding box center [361, 167] width 723 height 335
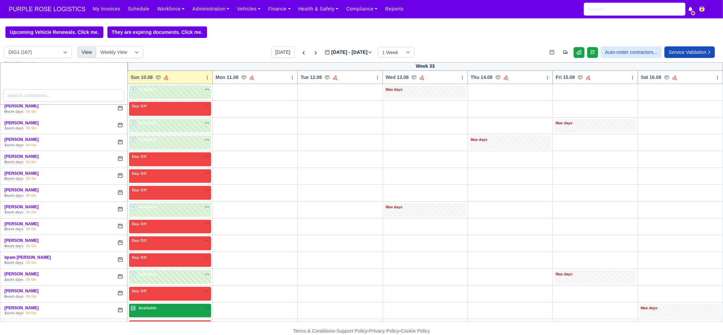
click at [156, 304] on div "1 Available" at bounding box center [170, 311] width 82 height 14
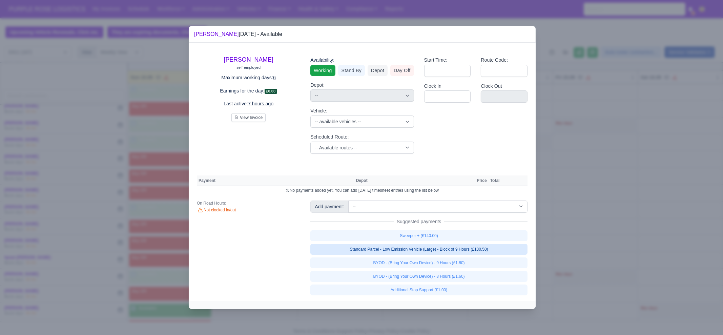
click at [471, 248] on link "Standard Parcel - Low Emission Vehicle (Large) - Block of 9 Hours (£130.50)" at bounding box center [418, 249] width 217 height 11
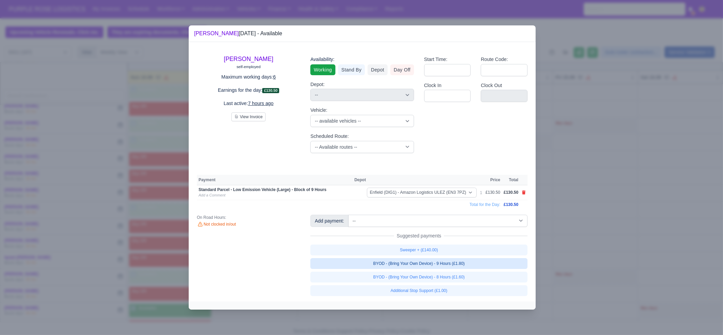
click at [471, 265] on link "BYOD - (Bring Your Own Device) - 9 Hours (£1.80)" at bounding box center [418, 263] width 217 height 11
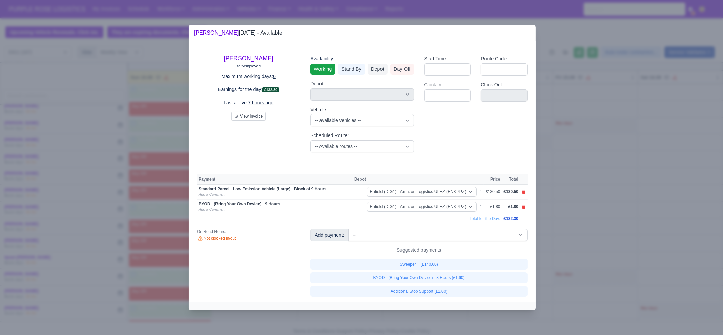
click at [574, 270] on div at bounding box center [361, 167] width 723 height 335
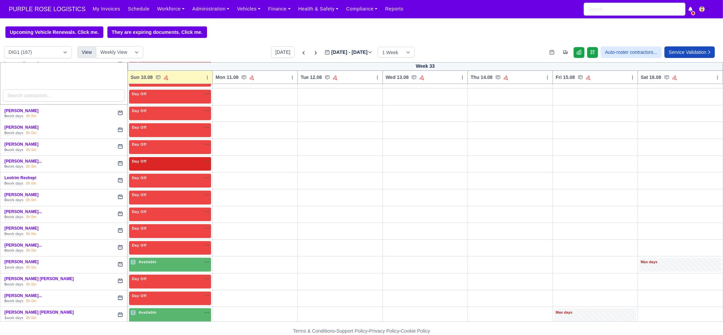
scroll to position [804, 0]
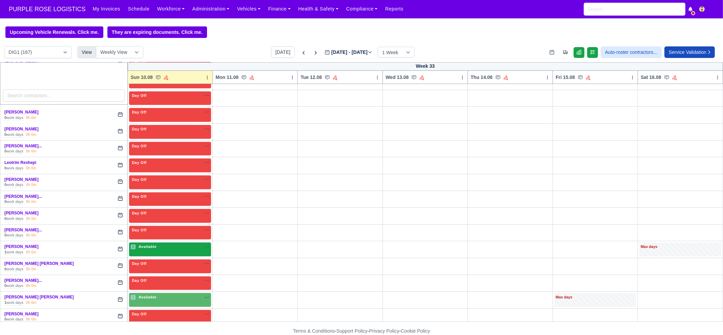
click at [153, 246] on div "1 Available" at bounding box center [170, 250] width 82 height 14
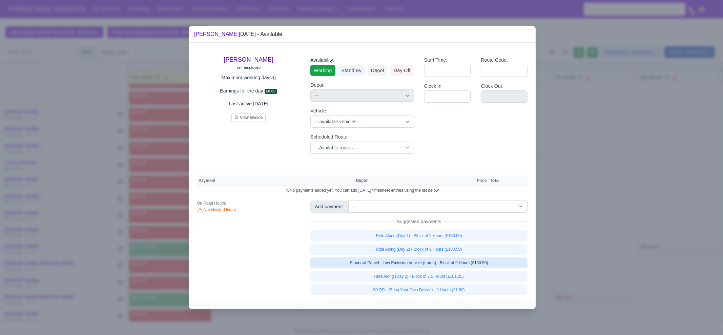
click at [483, 261] on link "Standard Parcel - Low Emission Vehicle (Large) - Block of 9 Hours (£130.50)" at bounding box center [418, 262] width 217 height 11
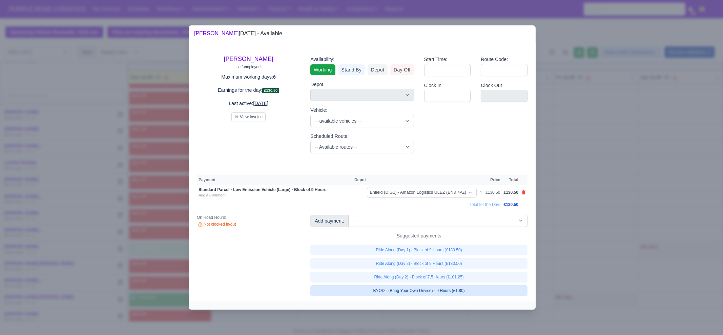
click at [471, 291] on link "BYOD - (Bring Your Own Device) - 9 Hours (£1.80)" at bounding box center [418, 290] width 217 height 11
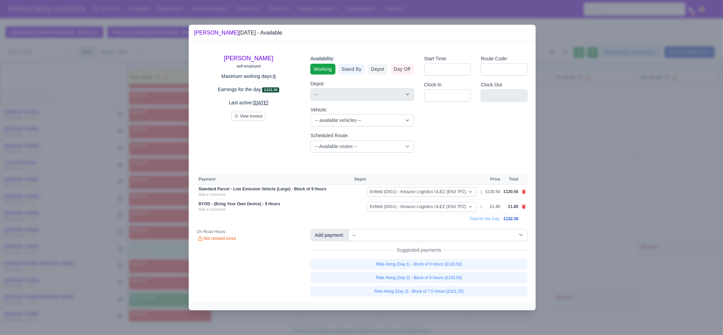
click at [605, 248] on div at bounding box center [361, 167] width 723 height 335
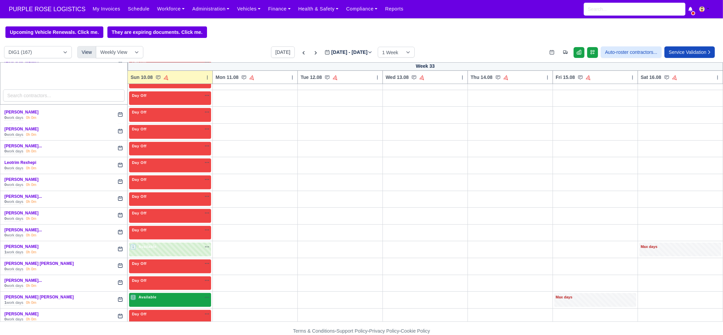
click at [166, 293] on div "2 Available" at bounding box center [170, 300] width 82 height 14
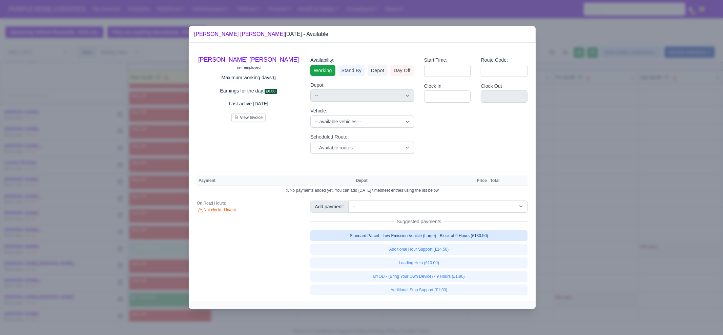
click at [483, 236] on link "Standard Parcel - Low Emission Vehicle (Large) - Block of 9 Hours (£130.50)" at bounding box center [418, 235] width 217 height 11
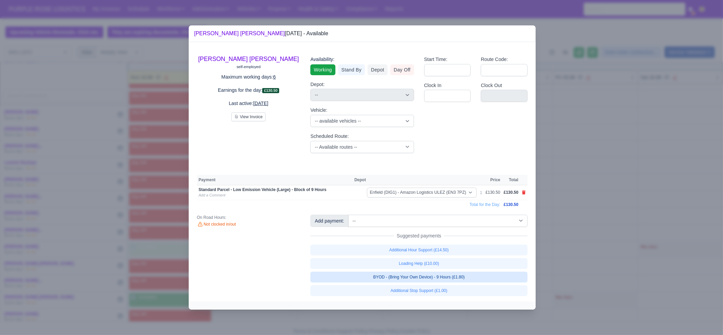
click at [475, 279] on link "BYOD - (Bring Your Own Device) - 9 Hours (£1.80)" at bounding box center [418, 277] width 217 height 11
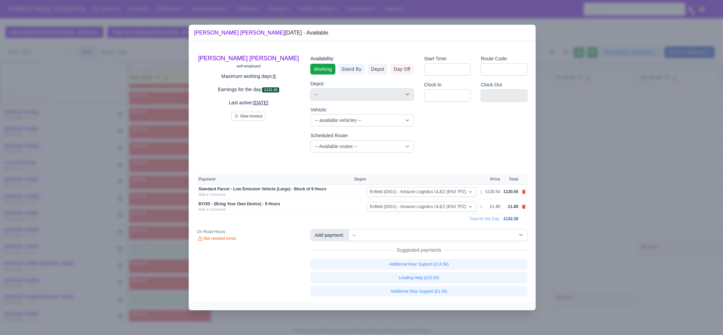
click at [593, 263] on div at bounding box center [361, 167] width 723 height 335
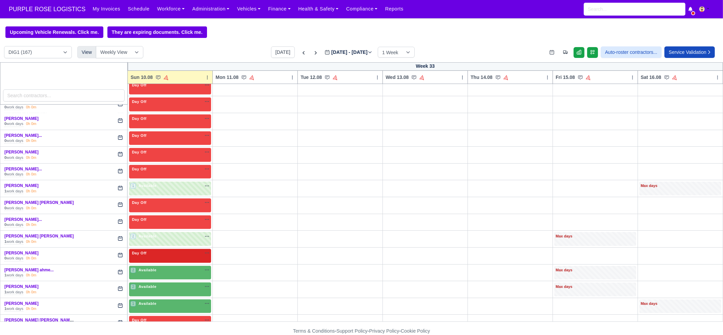
scroll to position [889, 0]
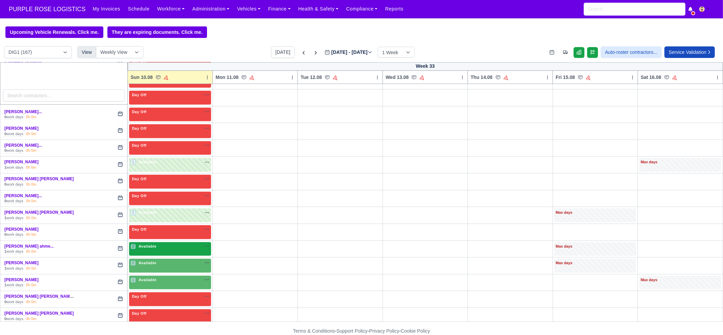
click at [174, 244] on div "2 Available na" at bounding box center [169, 247] width 79 height 6
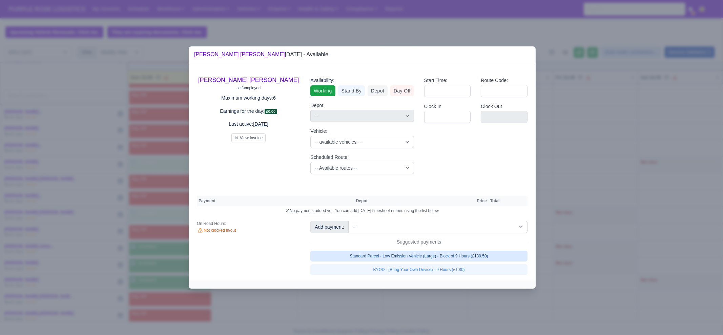
click at [452, 255] on link "Standard Parcel - Low Emission Vehicle (Large) - Block of 9 Hours (£130.50)" at bounding box center [418, 256] width 217 height 11
click at [442, 261] on link "Standard Parcel - Low Emission Vehicle (Large) - Block of 9 Hours (£130.50)" at bounding box center [418, 256] width 217 height 11
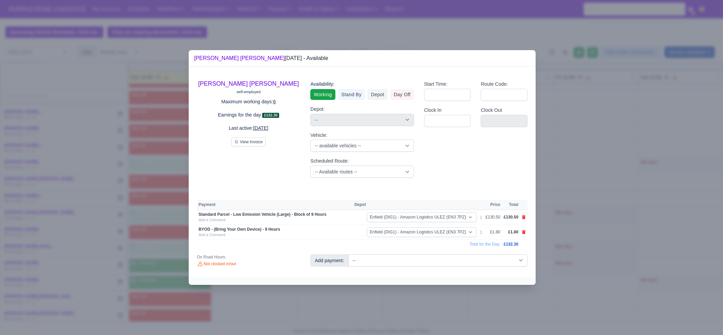
click at [391, 307] on div at bounding box center [361, 167] width 723 height 335
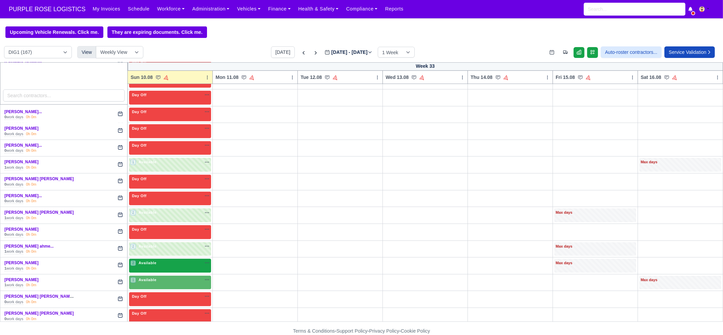
click at [164, 260] on div "2 Available na" at bounding box center [169, 263] width 79 height 6
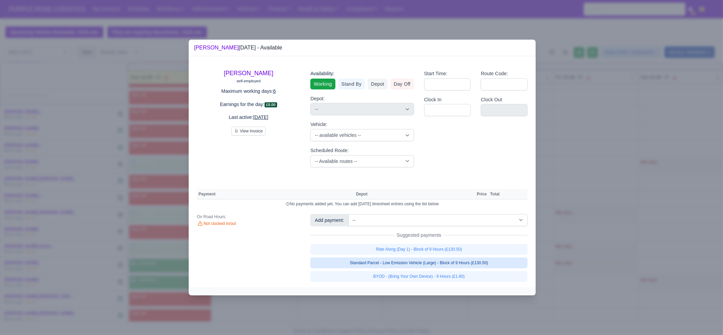
click at [471, 267] on link "Standard Parcel - Low Emission Vehicle (Large) - Block of 9 Hours (£130.50)" at bounding box center [418, 262] width 217 height 11
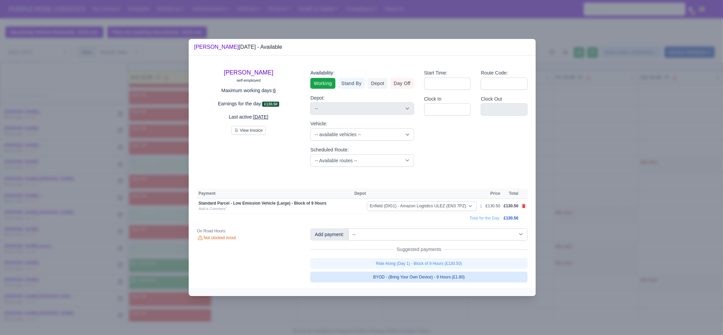
click at [463, 276] on link "BYOD - (Bring Your Own Device) - 9 Hours (£1.80)" at bounding box center [418, 277] width 217 height 11
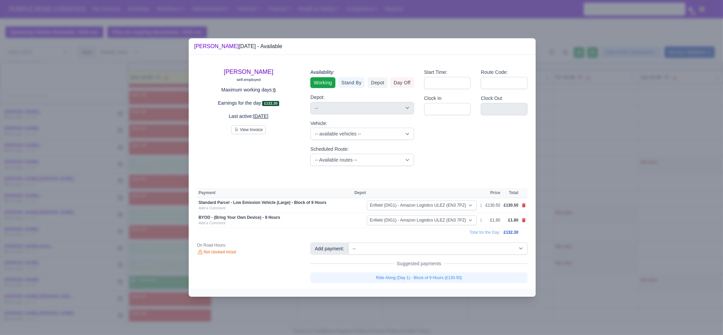
click at [646, 272] on div at bounding box center [361, 167] width 723 height 335
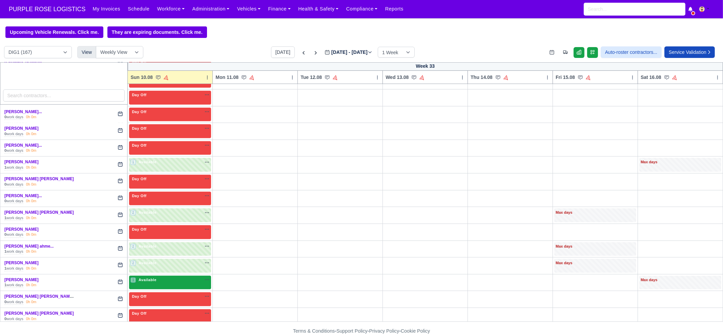
click at [173, 277] on div "1 Available na" at bounding box center [169, 280] width 79 height 6
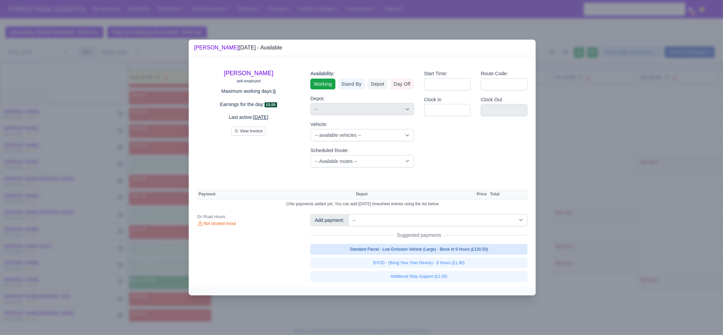
click at [443, 248] on link "Standard Parcel - Low Emission Vehicle (Large) - Block of 9 Hours (£130.50)" at bounding box center [418, 249] width 217 height 11
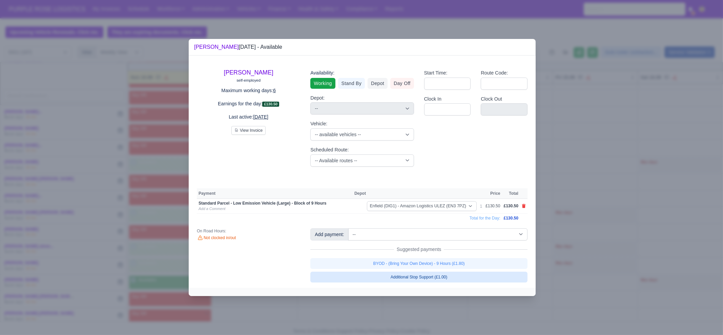
click at [446, 262] on link "BYOD - (Bring Your Own Device) - 9 Hours (£1.80)" at bounding box center [418, 263] width 217 height 11
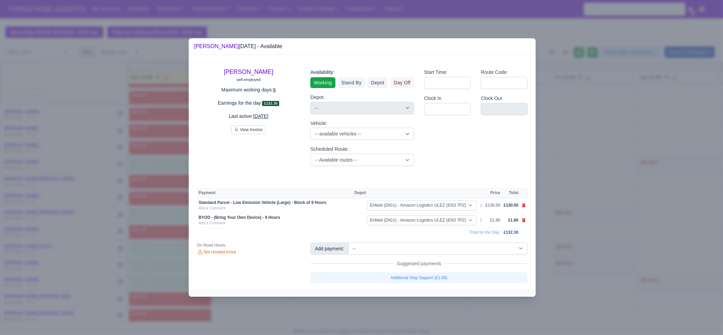
click at [644, 284] on div at bounding box center [361, 167] width 723 height 335
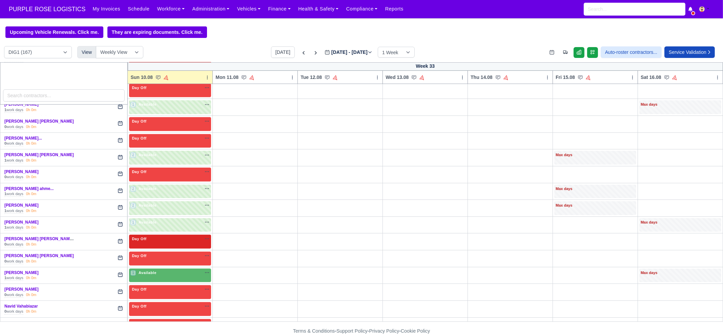
scroll to position [974, 0]
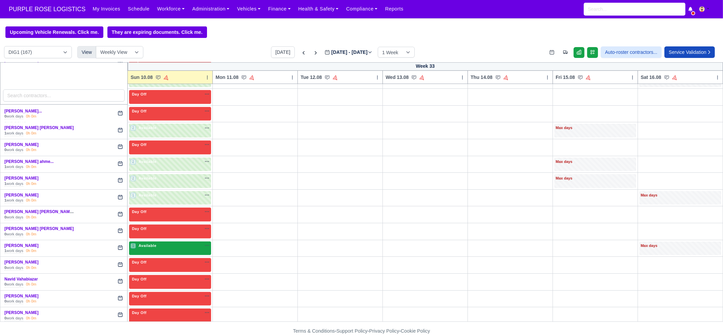
click at [155, 243] on div "1 Available" at bounding box center [143, 246] width 27 height 6
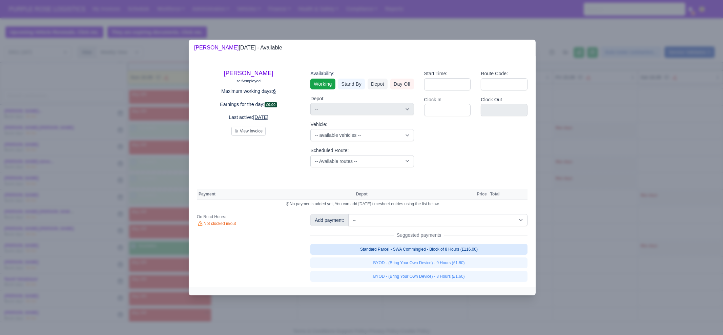
click at [488, 249] on link "Standard Parcel - SWA Commingled - Block of 8 Hours (£116.00)" at bounding box center [418, 249] width 217 height 11
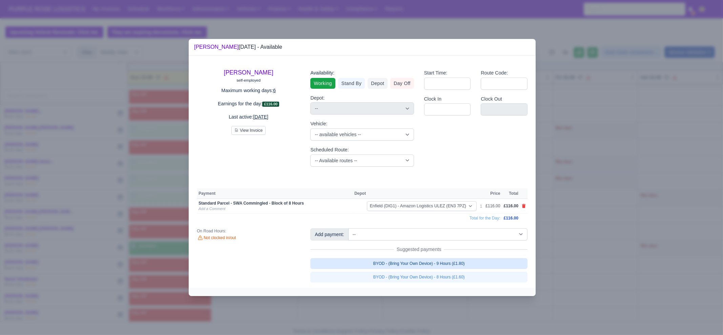
click at [483, 264] on link "BYOD - (Bring Your Own Device) - 9 Hours (£1.80)" at bounding box center [418, 263] width 217 height 11
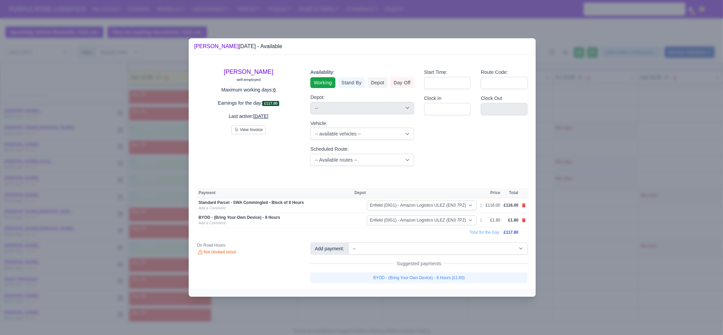
click at [597, 263] on div at bounding box center [361, 167] width 723 height 335
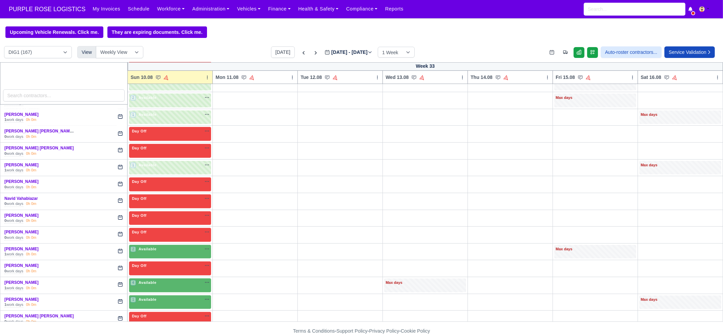
scroll to position [1058, 0]
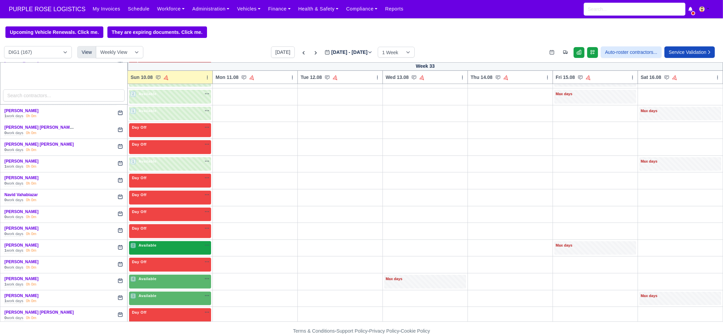
click at [169, 243] on div "2 Available na" at bounding box center [169, 246] width 79 height 6
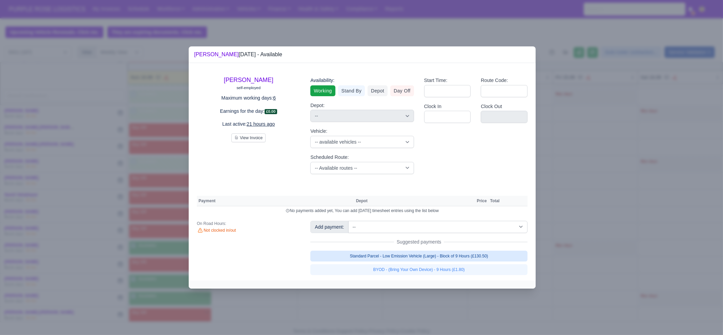
click at [474, 258] on link "Standard Parcel - Low Emission Vehicle (Large) - Block of 9 Hours (£130.50)" at bounding box center [418, 256] width 217 height 11
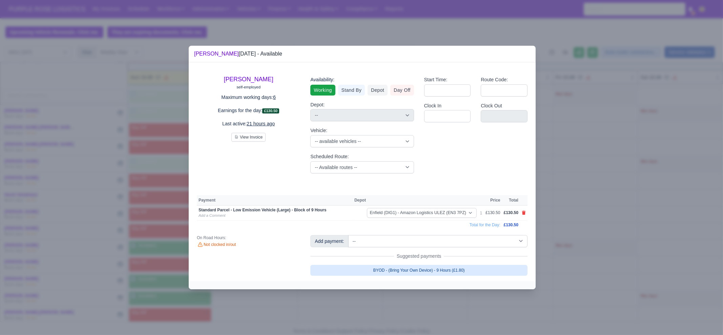
click at [470, 270] on link "BYOD - (Bring Your Own Device) - 9 Hours (£1.80)" at bounding box center [418, 270] width 217 height 11
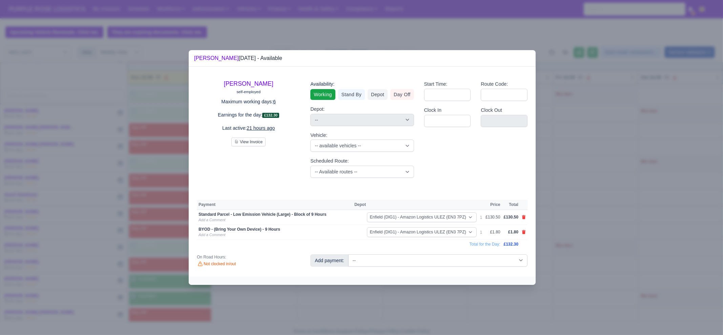
click at [574, 309] on div at bounding box center [361, 167] width 723 height 335
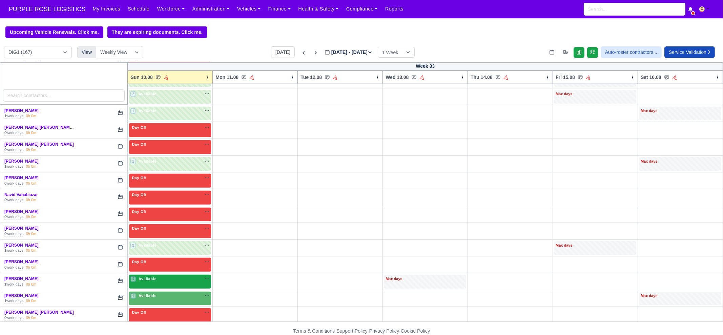
click at [159, 276] on div "4 Available na" at bounding box center [169, 279] width 79 height 6
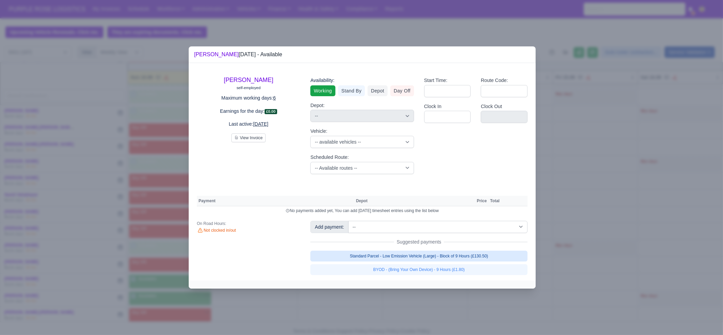
click at [437, 258] on link "Standard Parcel - Low Emission Vehicle (Large) - Block of 9 Hours (£130.50)" at bounding box center [418, 256] width 217 height 11
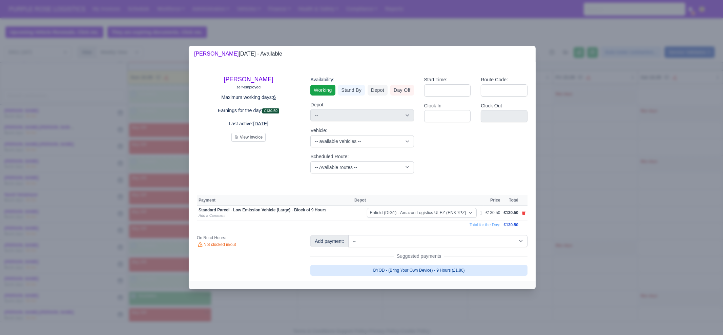
click at [440, 269] on link "BYOD - (Bring Your Own Device) - 9 Hours (£1.80)" at bounding box center [418, 270] width 217 height 11
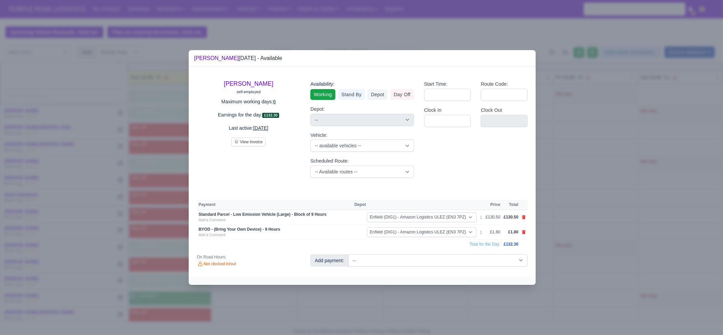
click at [424, 305] on div at bounding box center [361, 167] width 723 height 335
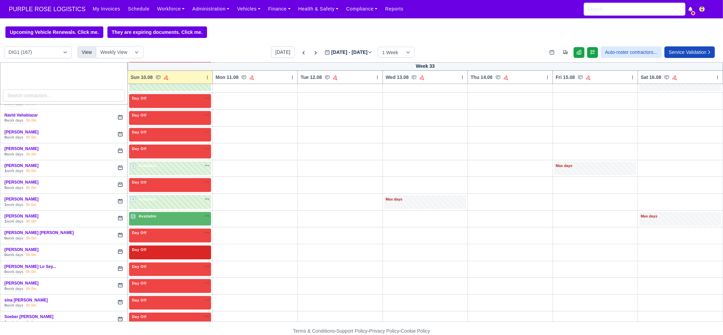
scroll to position [1143, 0]
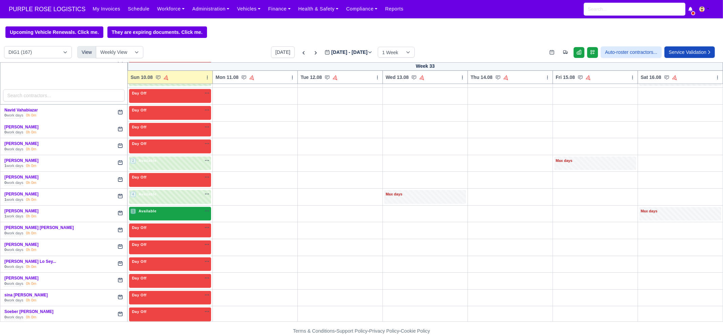
click at [148, 209] on div "1 Available" at bounding box center [170, 214] width 82 height 14
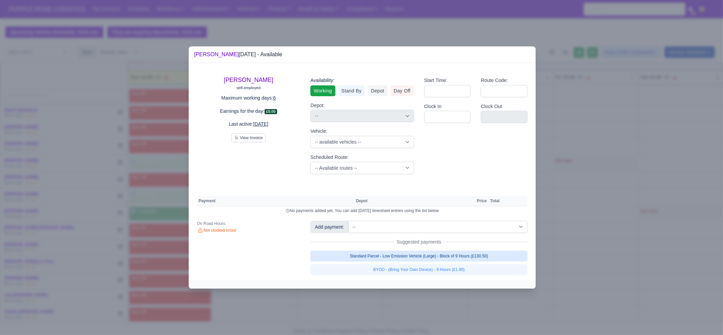
click at [485, 259] on link "Standard Parcel - Low Emission Vehicle (Large) - Block of 9 Hours (£130.50)" at bounding box center [418, 256] width 217 height 11
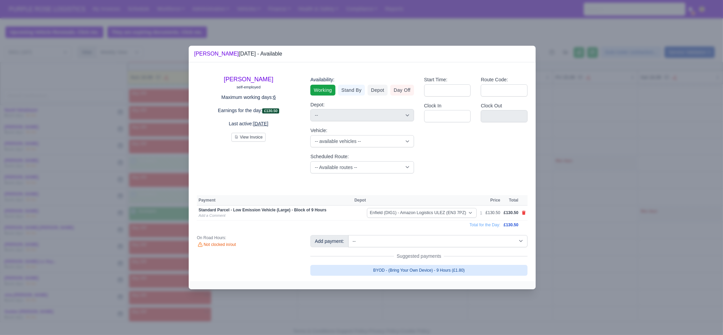
click at [478, 270] on link "BYOD - (Bring Your Own Device) - 9 Hours (£1.80)" at bounding box center [418, 270] width 217 height 11
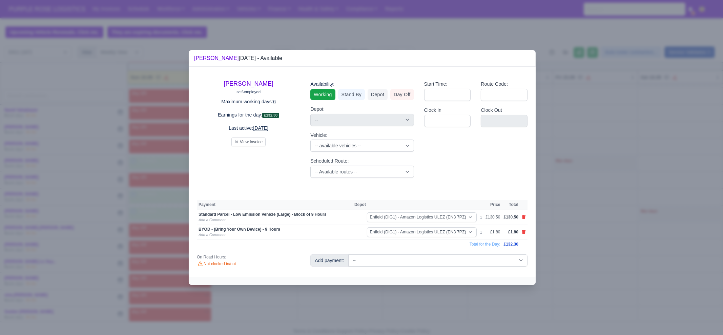
click at [696, 204] on div at bounding box center [361, 167] width 723 height 335
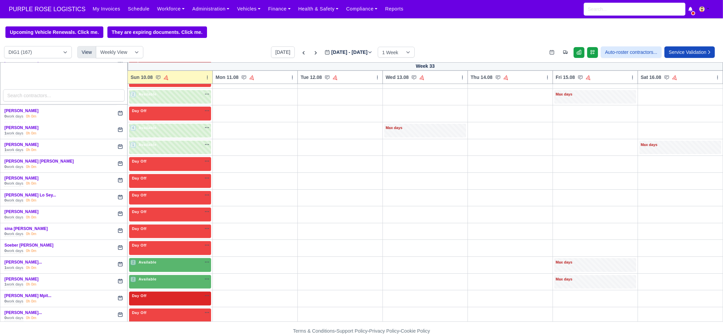
scroll to position [1227, 0]
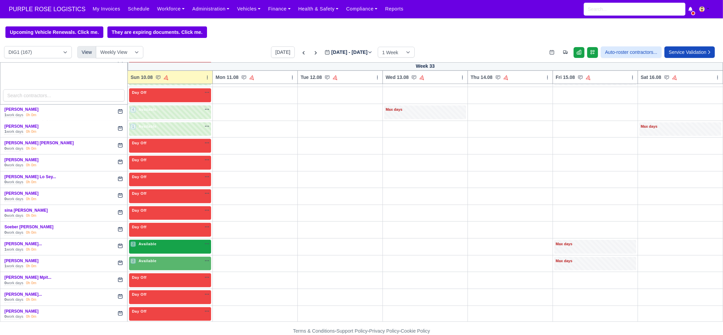
click at [166, 240] on div "2 Available" at bounding box center [170, 247] width 82 height 14
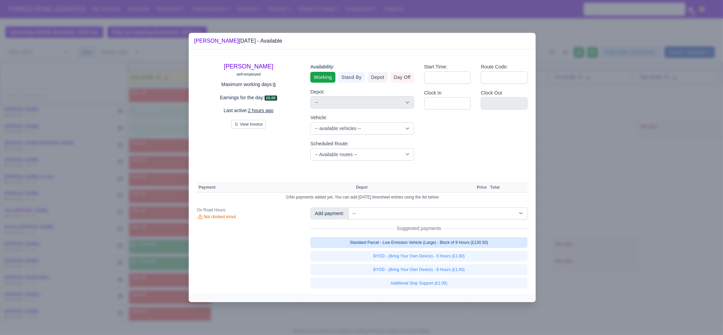
click at [487, 242] on link "Standard Parcel - Low Emission Vehicle (Large) - Block of 9 Hours (£130.50)" at bounding box center [418, 242] width 217 height 11
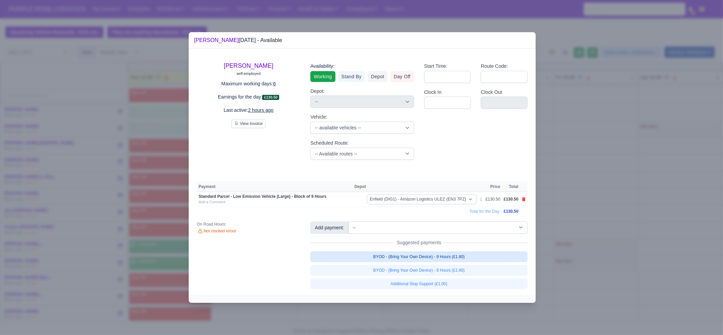
click at [475, 258] on link "BYOD - (Bring Your Own Device) - 9 Hours (£1.80)" at bounding box center [418, 256] width 217 height 11
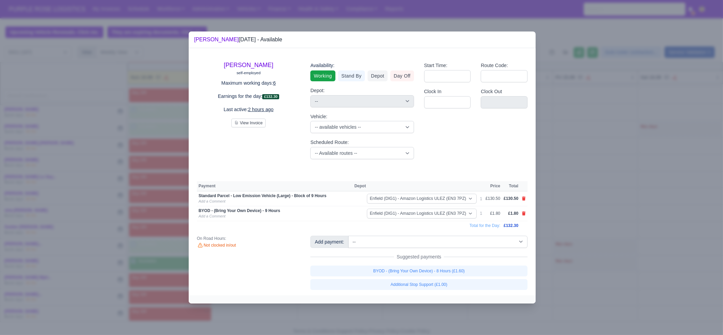
drag, startPoint x: 597, startPoint y: 279, endPoint x: 496, endPoint y: 277, distance: 102.0
click at [597, 279] on div at bounding box center [361, 167] width 723 height 335
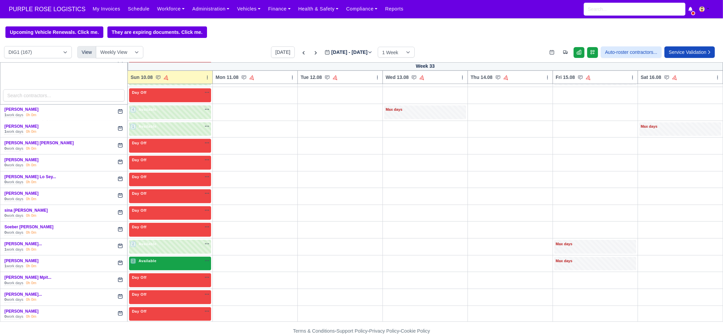
click at [167, 258] on div "2 Available na" at bounding box center [169, 261] width 79 height 6
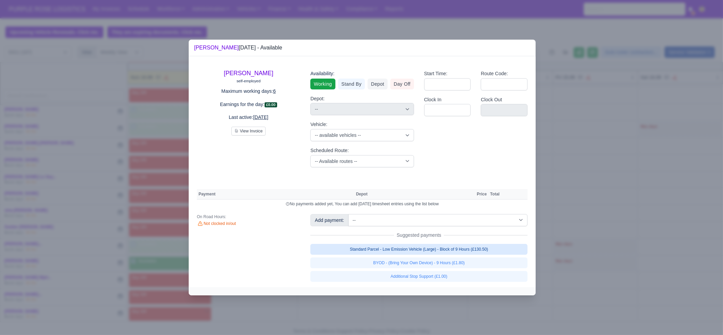
click at [463, 250] on link "Standard Parcel - Low Emission Vehicle (Large) - Block of 9 Hours (£130.50)" at bounding box center [418, 249] width 217 height 11
click at [463, 258] on div "Standard Parcel - Low Emission Vehicle (Large) - Block of 9 Hours (£130.50) BYO…" at bounding box center [418, 263] width 217 height 38
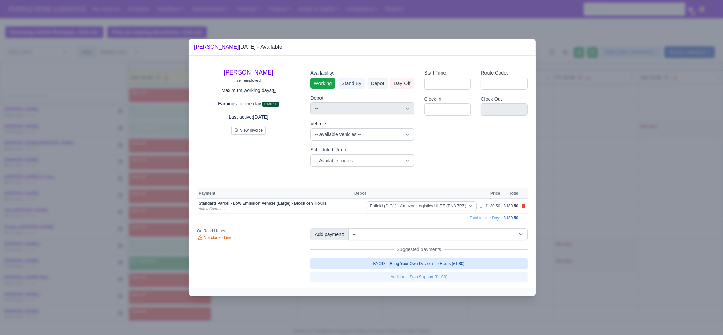
click at [450, 261] on link "BYOD - (Bring Your Own Device) - 9 Hours (£1.80)" at bounding box center [418, 263] width 217 height 11
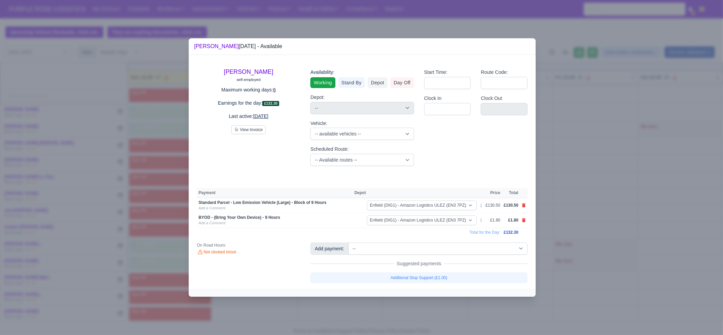
click at [608, 267] on div at bounding box center [361, 167] width 723 height 335
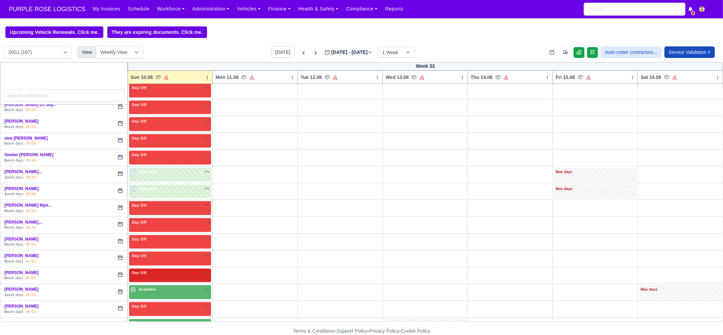
scroll to position [1302, 0]
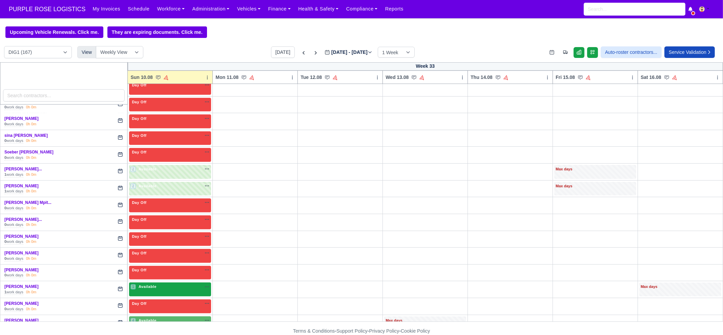
click at [173, 284] on div "1 Available na" at bounding box center [169, 287] width 79 height 6
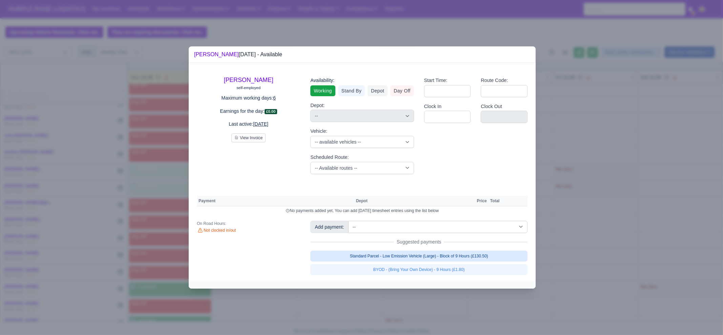
click at [445, 251] on link "Standard Parcel - Low Emission Vehicle (Large) - Block of 9 Hours (£130.50)" at bounding box center [418, 256] width 217 height 11
click at [445, 261] on link "Standard Parcel - Low Emission Vehicle (Large) - Block of 9 Hours (£130.50)" at bounding box center [418, 256] width 217 height 11
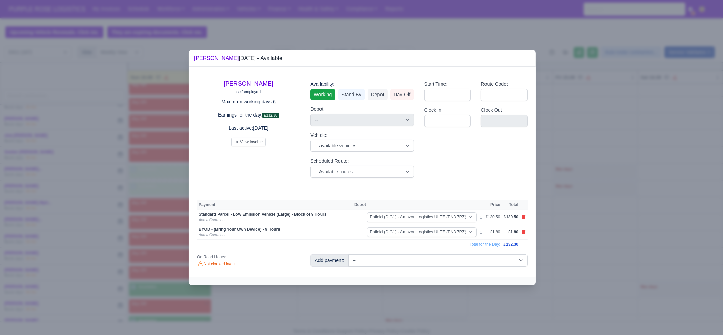
click at [572, 252] on div at bounding box center [361, 167] width 723 height 335
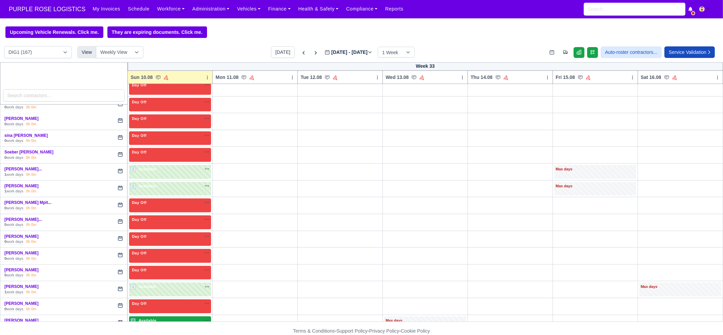
click at [153, 318] on span "Available" at bounding box center [147, 320] width 21 height 5
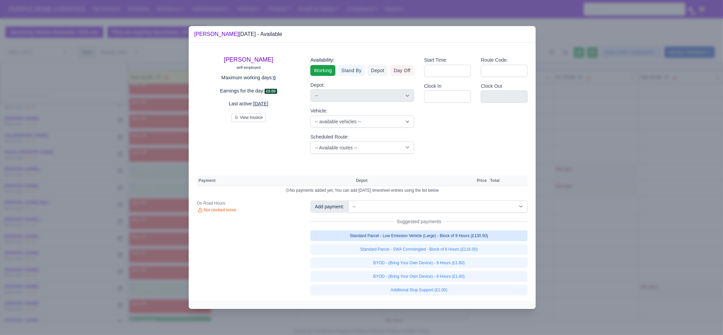
click at [486, 233] on link "Standard Parcel - Low Emission Vehicle (Large) - Block of 9 Hours (£130.50)" at bounding box center [418, 235] width 217 height 11
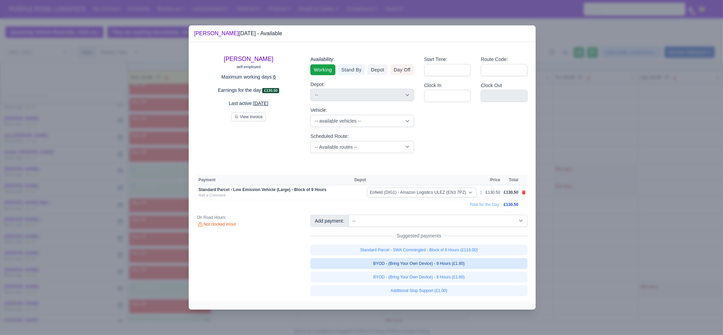
click at [479, 265] on link "BYOD - (Bring Your Own Device) - 9 Hours (£1.80)" at bounding box center [418, 263] width 217 height 11
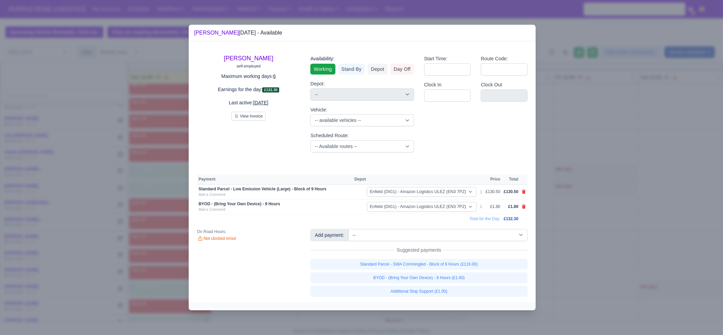
click at [577, 266] on div at bounding box center [361, 167] width 723 height 335
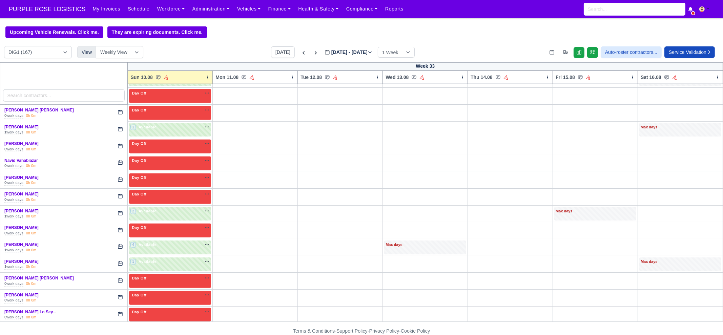
scroll to position [1091, 0]
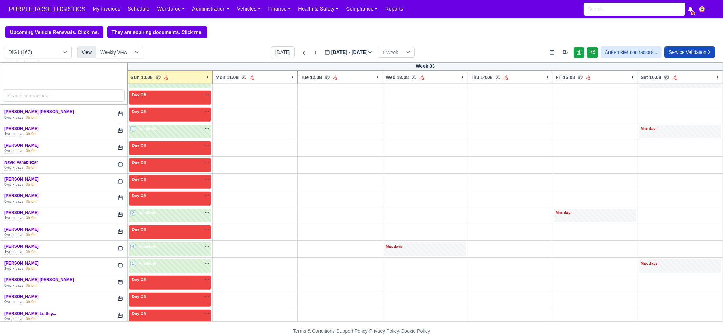
click at [160, 115] on td "Day Off Available" at bounding box center [170, 114] width 85 height 17
click at [161, 126] on div "1 Available na" at bounding box center [169, 129] width 79 height 7
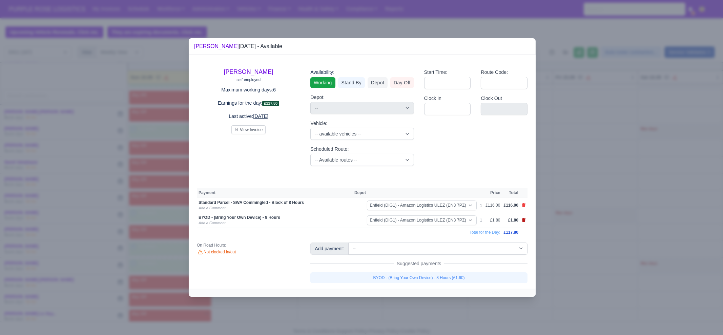
click at [525, 219] on icon at bounding box center [524, 220] width 4 height 4
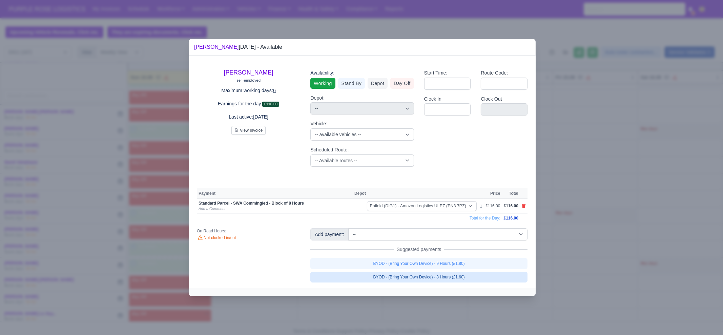
click at [478, 278] on link "BYOD - (Bring Your Own Device) - 8 Hours (£1.60)" at bounding box center [418, 277] width 217 height 11
click at [663, 270] on div at bounding box center [361, 167] width 723 height 335
